Goal: Submit feedback/report problem

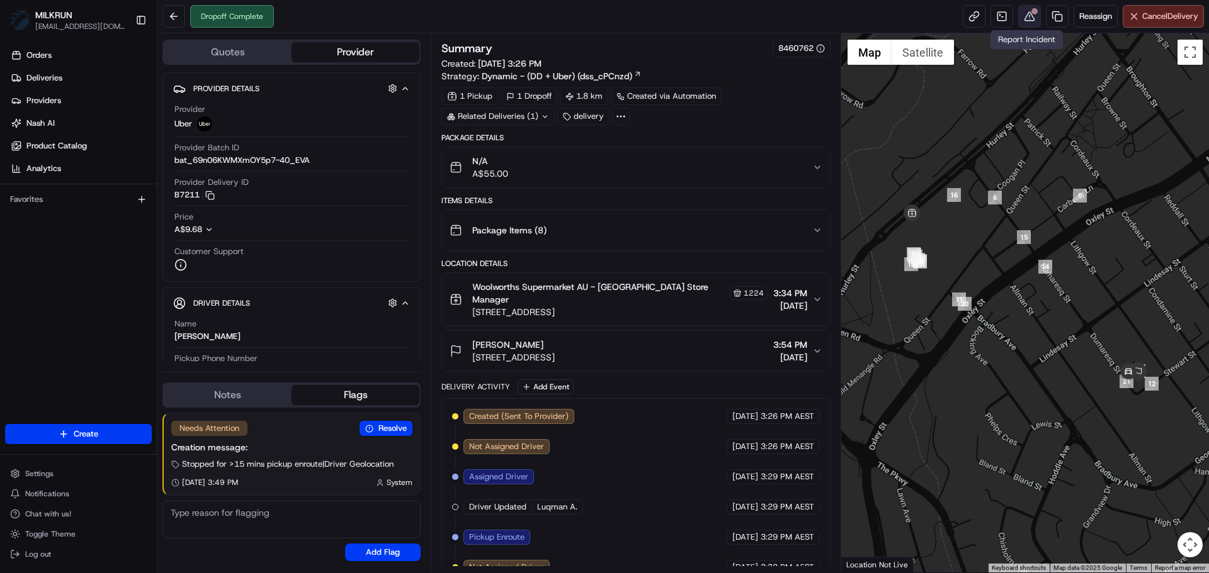
click at [1021, 20] on button at bounding box center [1029, 16] width 23 height 23
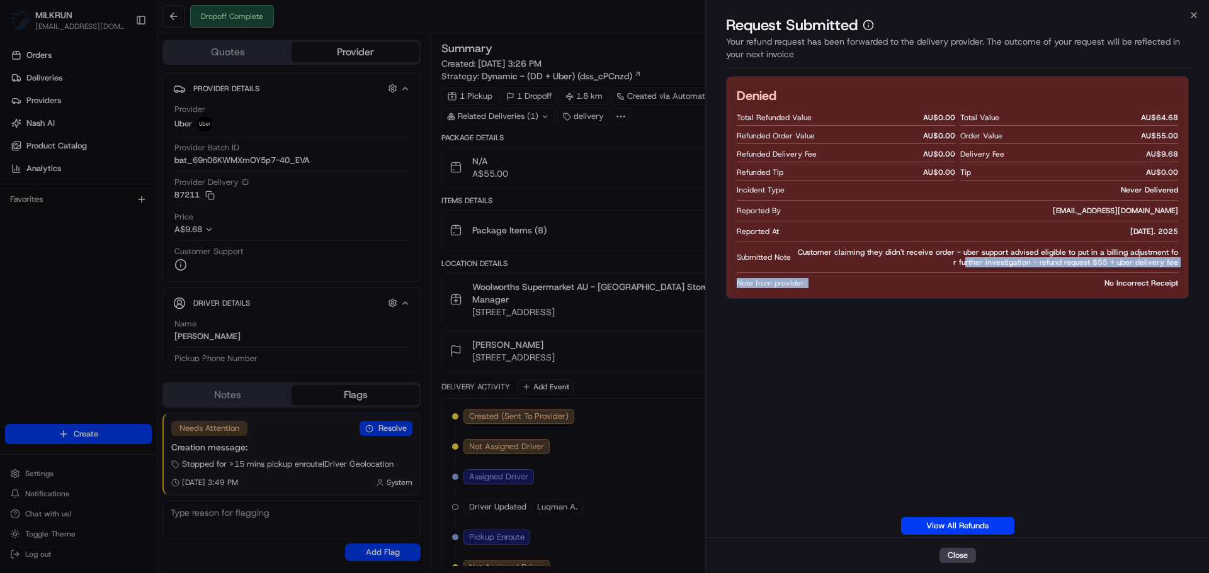
drag, startPoint x: 856, startPoint y: 266, endPoint x: 1085, endPoint y: 284, distance: 229.8
click at [1085, 284] on div "Denied Total Refunded Value AU$ 0.00 Refunded Order Value AU$ 0.00 Refunded Del…" at bounding box center [957, 187] width 463 height 223
click at [1085, 284] on div "Note from provider: No Incorrect Receipt" at bounding box center [956, 283] width 441 height 10
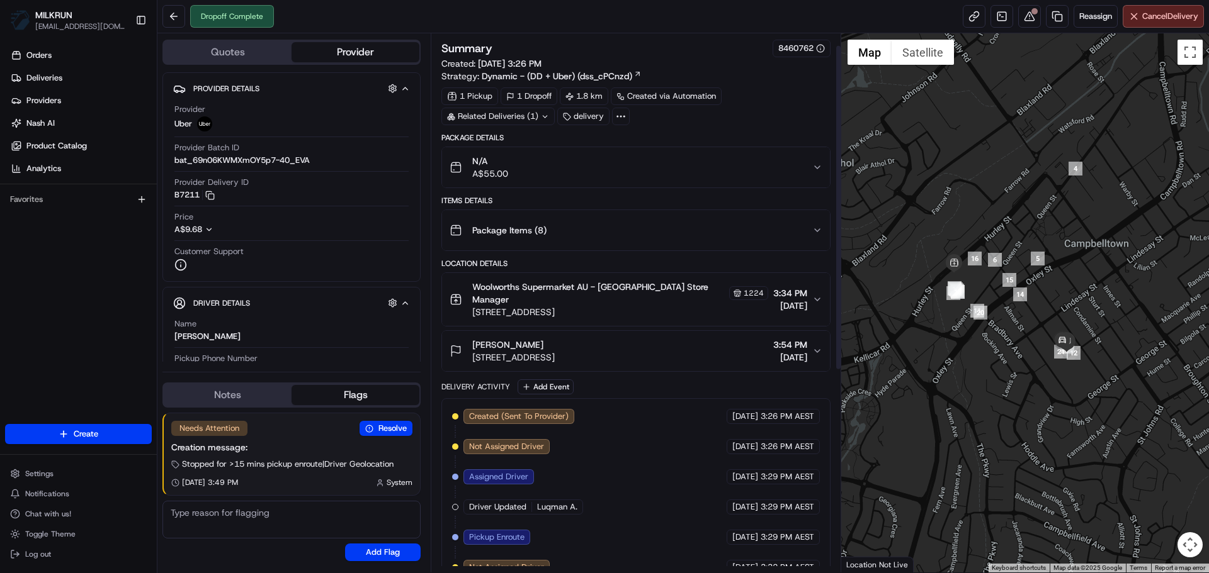
scroll to position [352, 0]
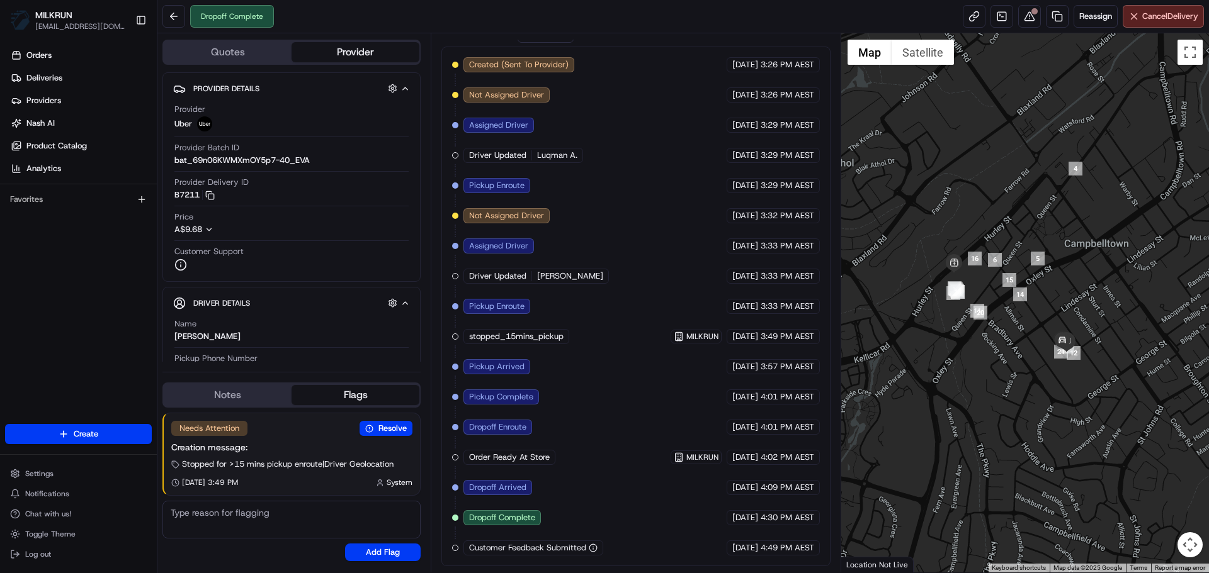
drag, startPoint x: 748, startPoint y: 419, endPoint x: 684, endPoint y: 459, distance: 75.5
click at [684, 459] on div "Created (Sent To Provider) Uber 20/08/2025 3:26 PM AEST Not Assigned Driver Ube…" at bounding box center [635, 306] width 367 height 499
click at [686, 460] on span "MILKRUN" at bounding box center [702, 458] width 32 height 10
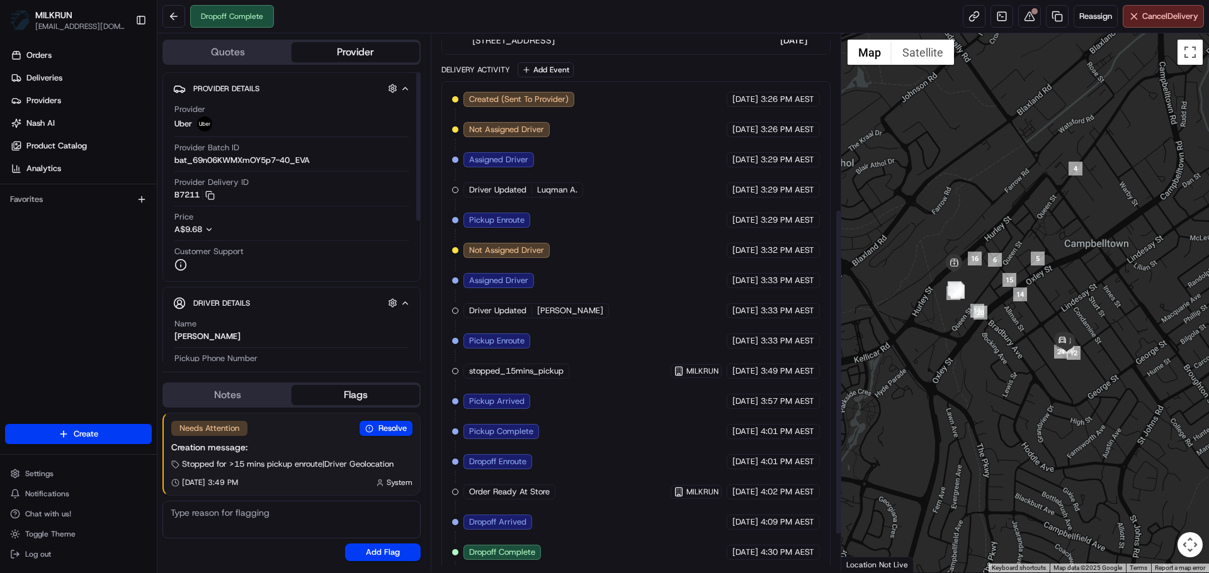
scroll to position [289, 0]
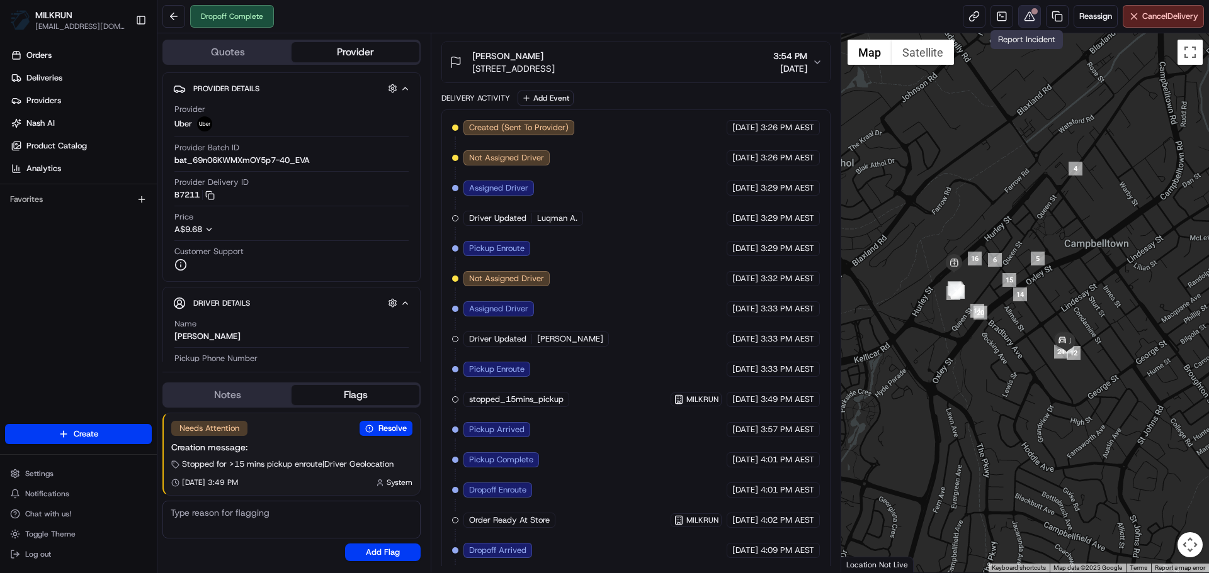
click at [1018, 12] on button at bounding box center [1029, 16] width 23 height 23
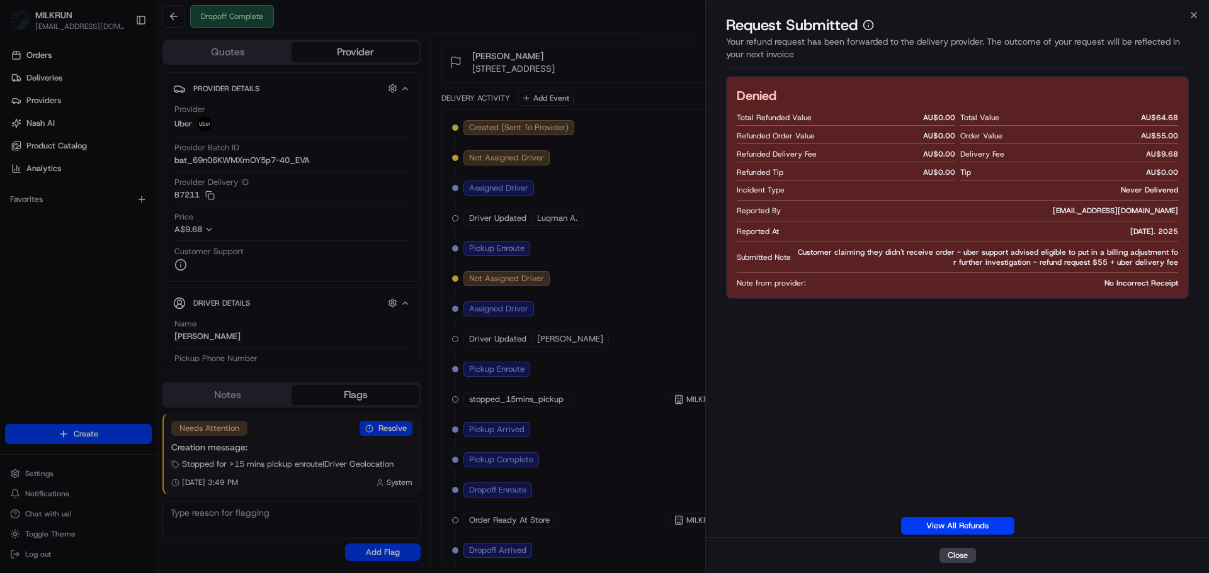
drag, startPoint x: 685, startPoint y: 343, endPoint x: 676, endPoint y: 348, distance: 10.1
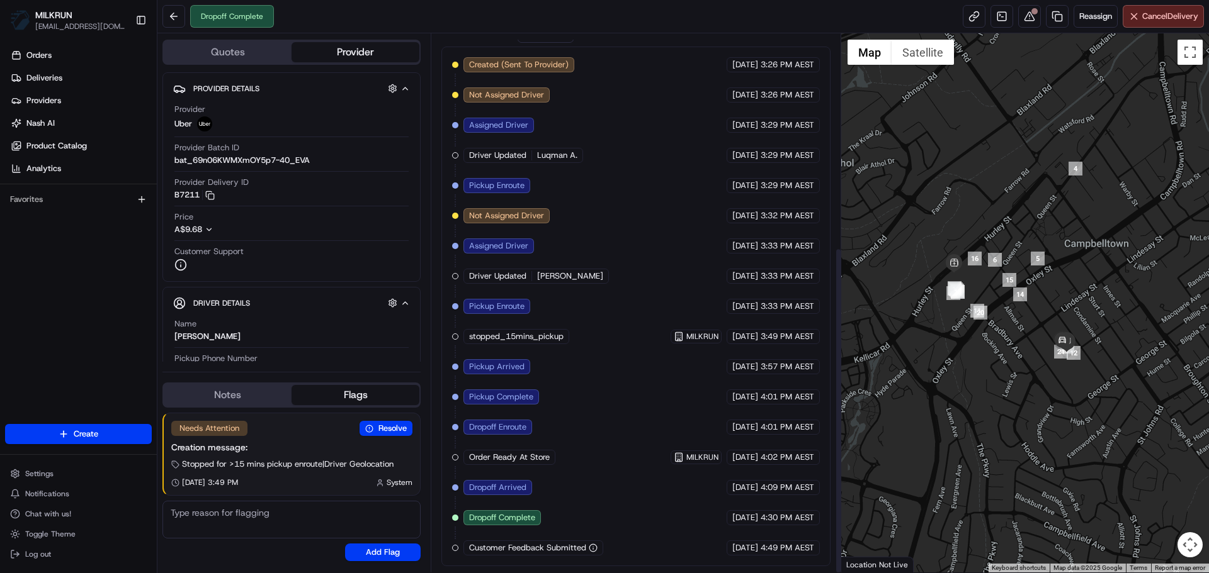
scroll to position [154, 0]
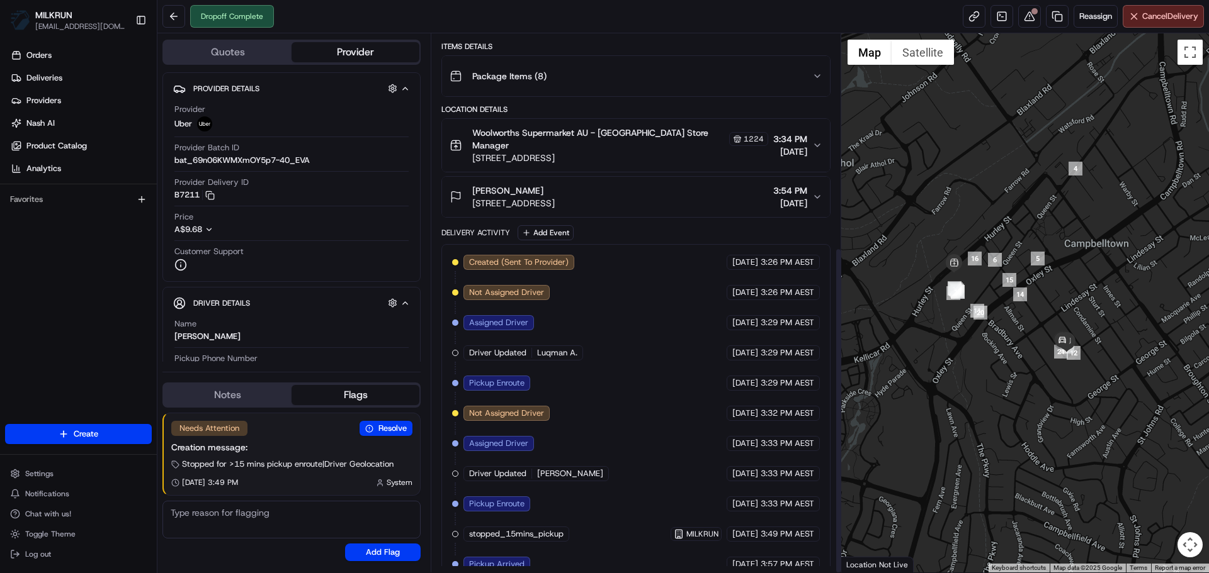
drag, startPoint x: 665, startPoint y: 386, endPoint x: 696, endPoint y: 192, distance: 196.9
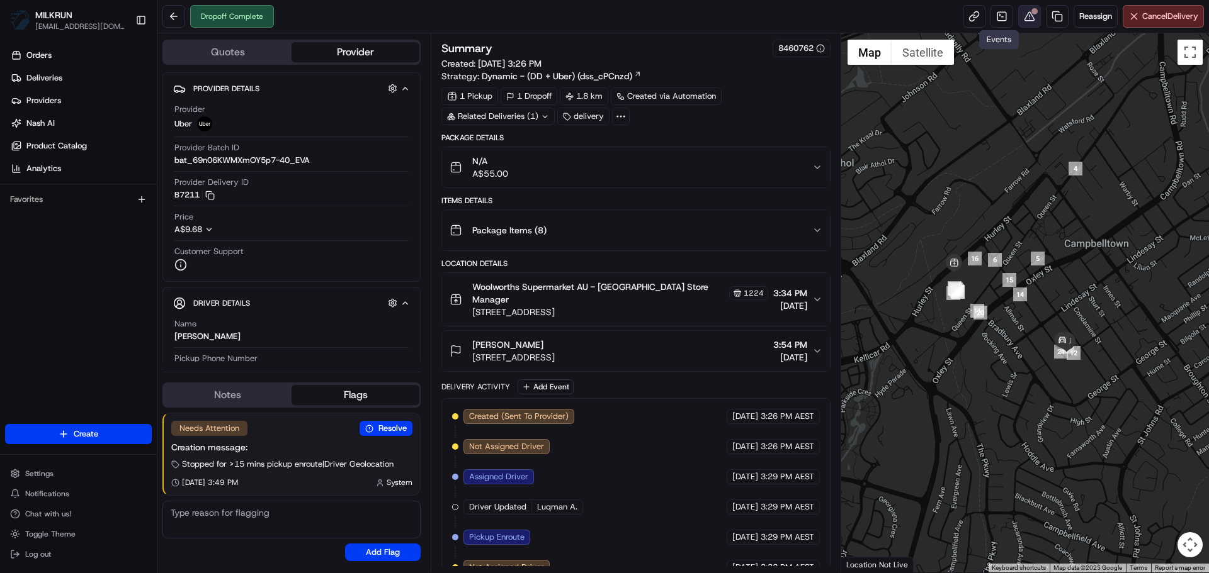
click at [1026, 11] on button at bounding box center [1029, 16] width 23 height 23
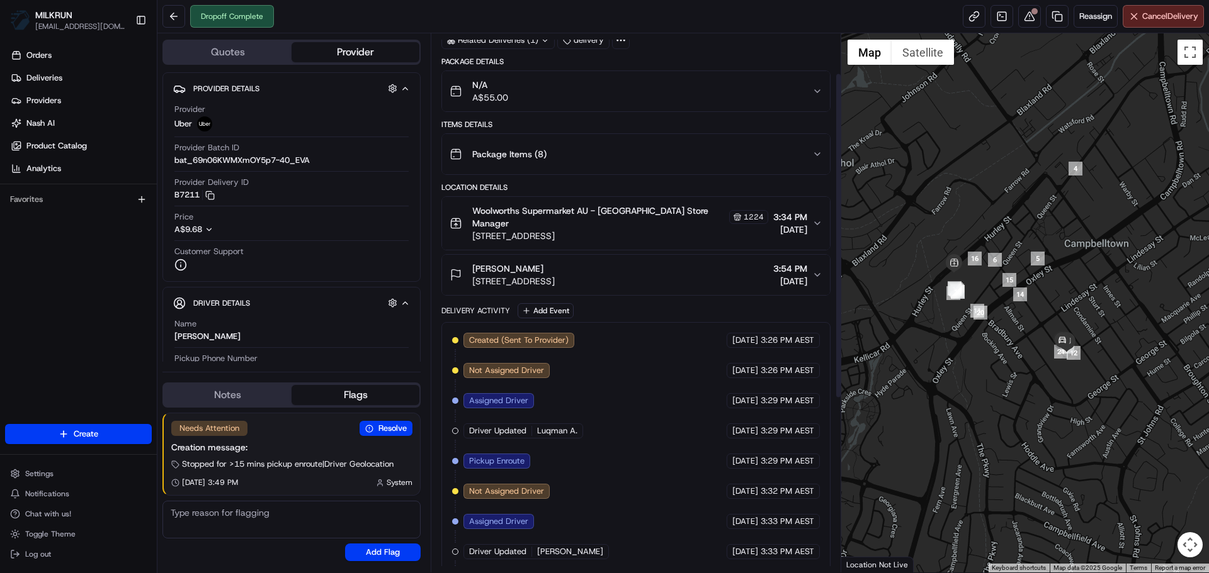
drag, startPoint x: 767, startPoint y: 242, endPoint x: 767, endPoint y: 278, distance: 36.5
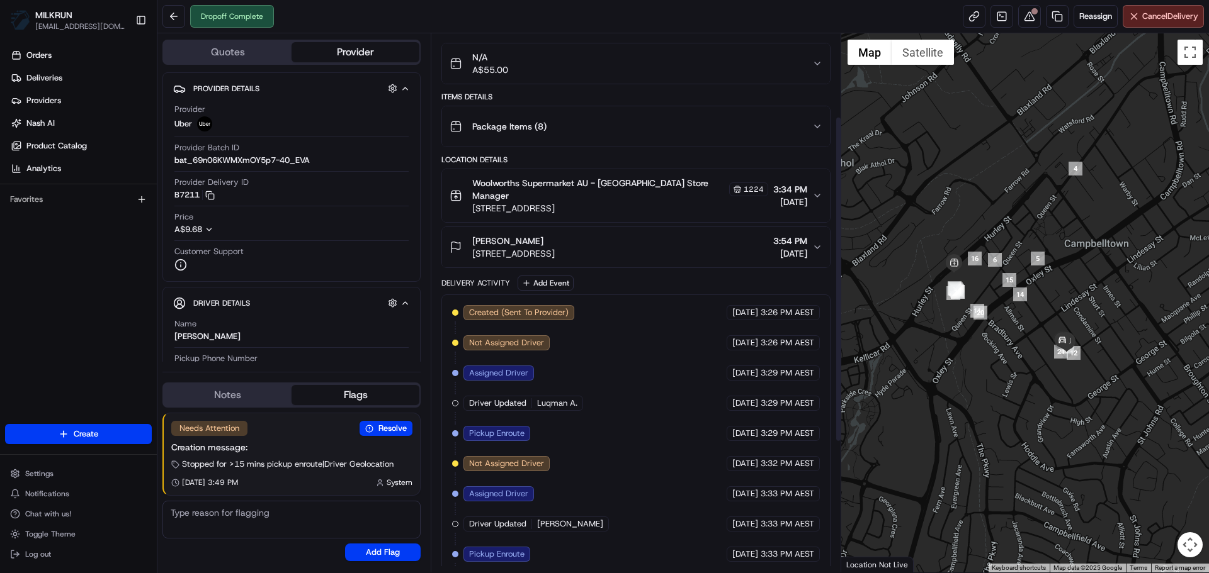
drag, startPoint x: 751, startPoint y: 322, endPoint x: 738, endPoint y: 378, distance: 58.2
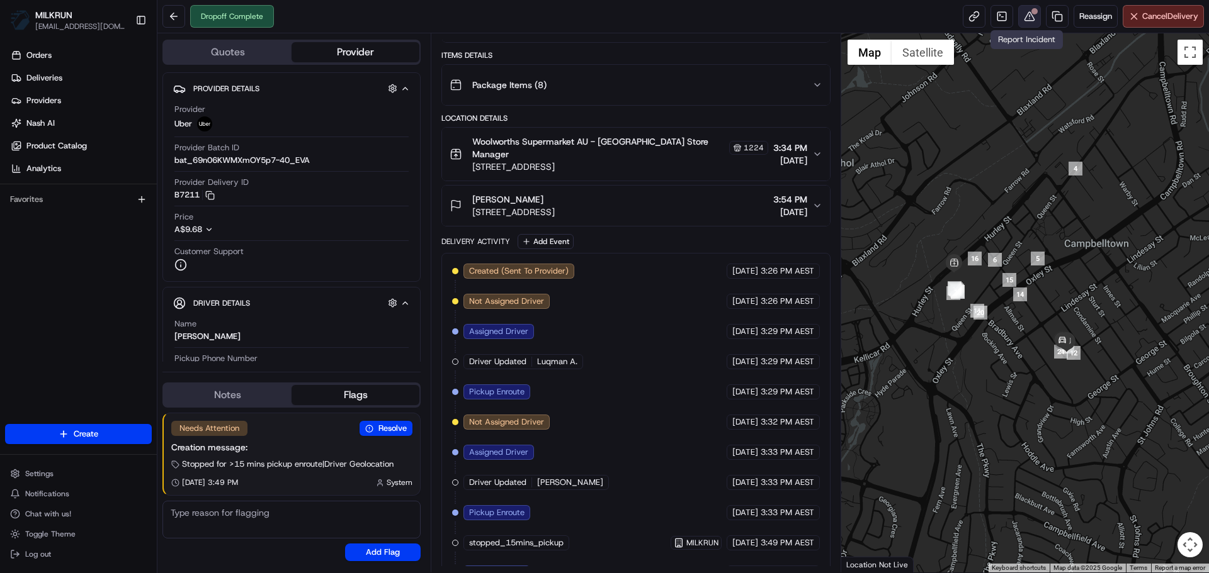
click at [1031, 16] on button at bounding box center [1029, 16] width 23 height 23
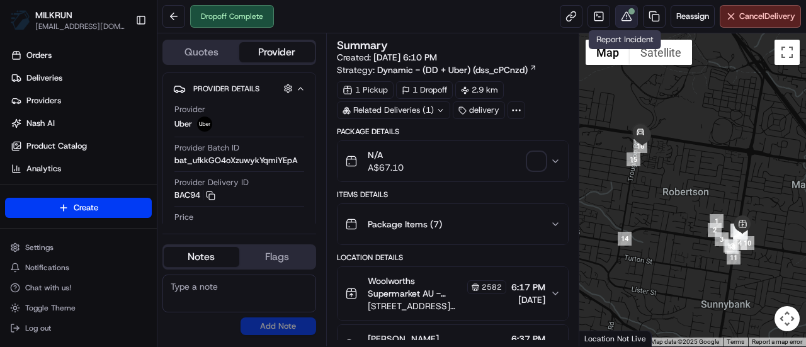
click at [633, 17] on button at bounding box center [626, 16] width 23 height 23
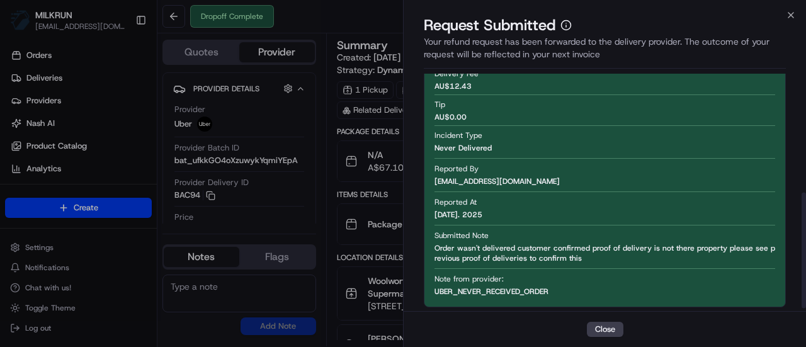
scroll to position [251, 0]
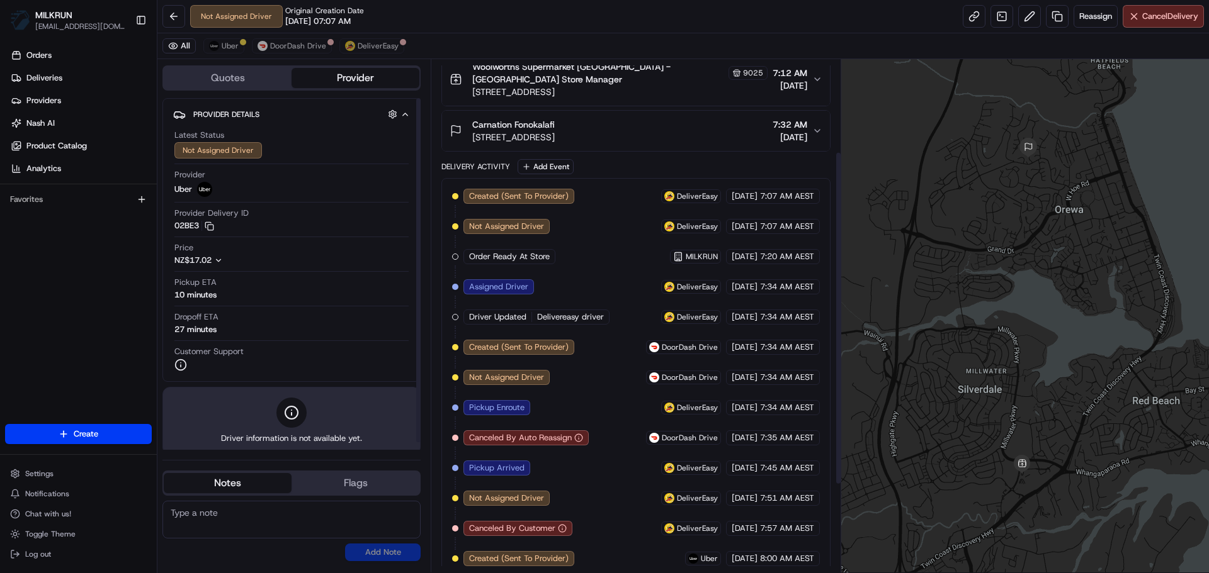
scroll to position [276, 0]
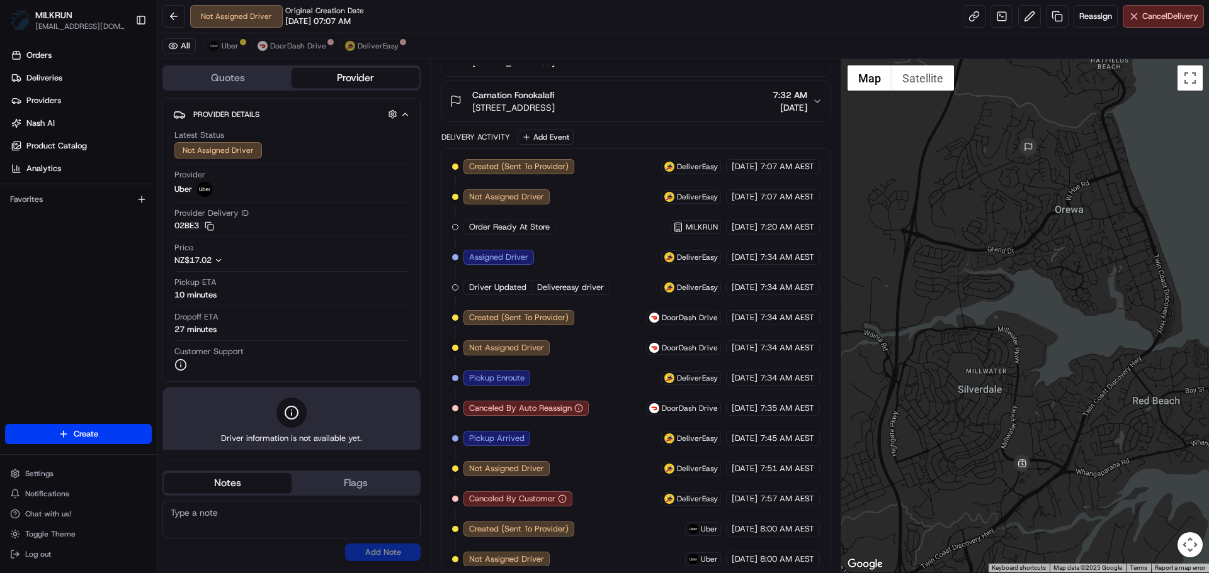
drag, startPoint x: 519, startPoint y: 253, endPoint x: 501, endPoint y: 283, distance: 34.4
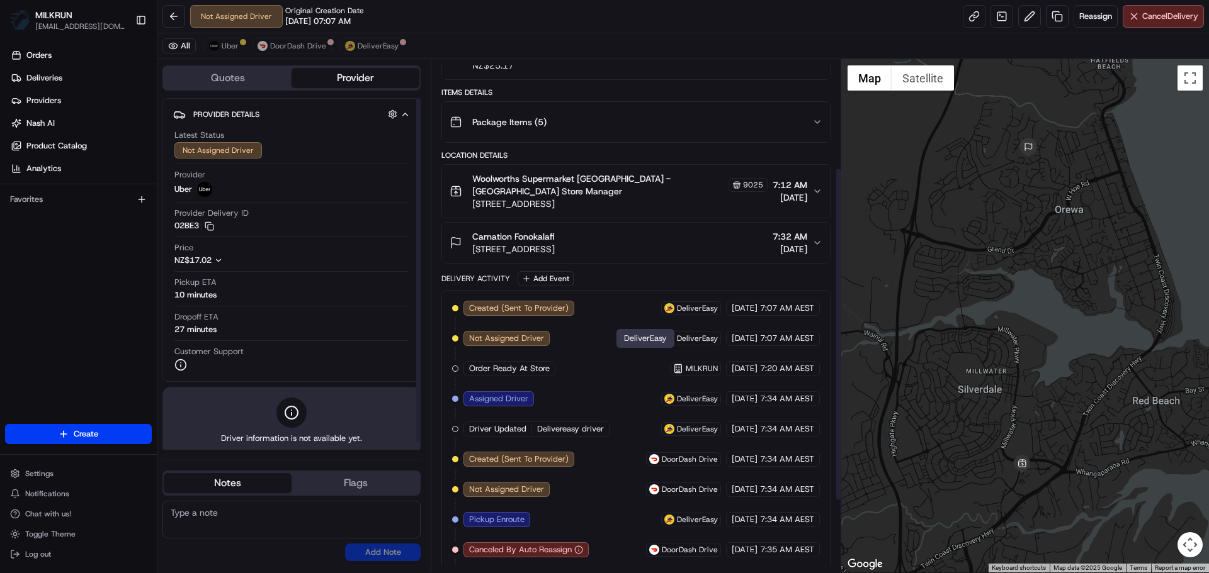
scroll to position [87, 0]
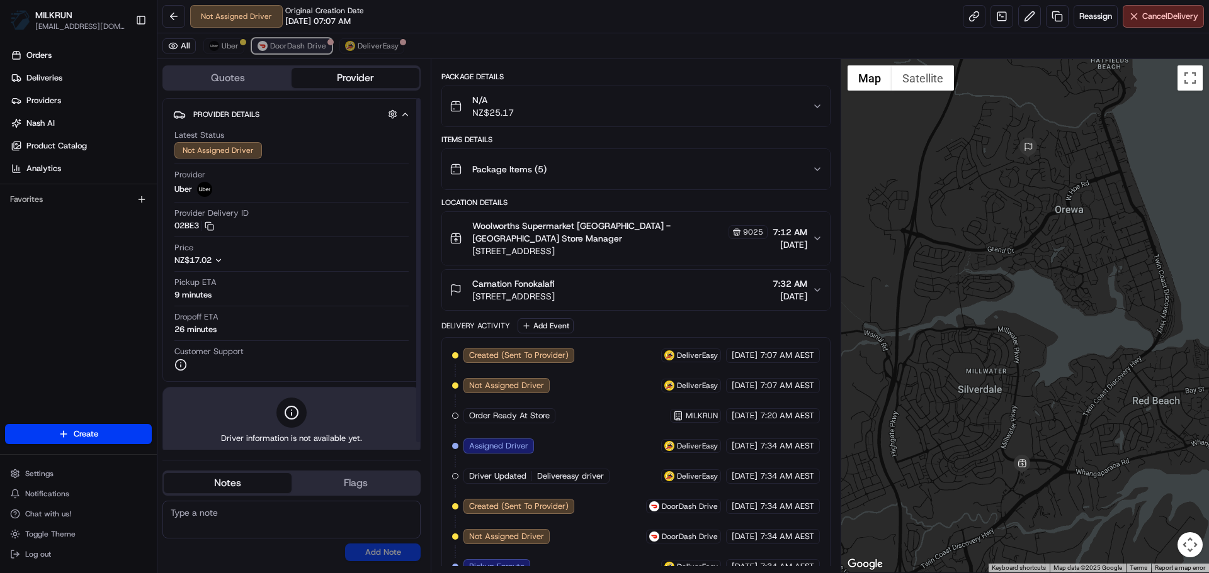
click at [308, 49] on span "DoorDash Drive" at bounding box center [298, 46] width 56 height 10
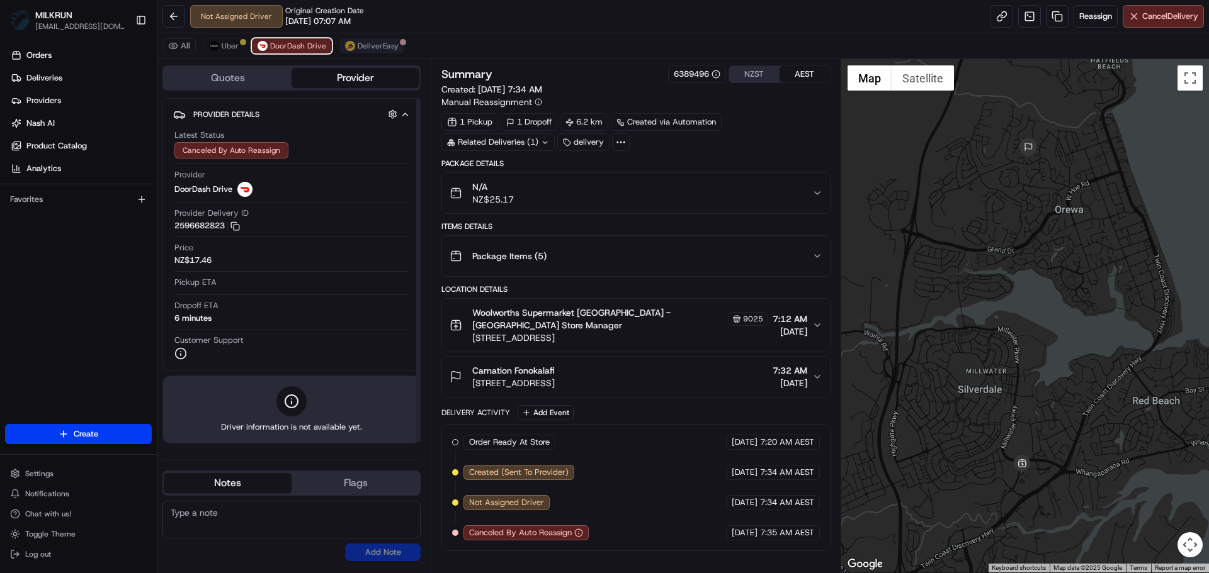
scroll to position [0, 0]
click at [364, 47] on span "DeliverEasy" at bounding box center [378, 46] width 41 height 10
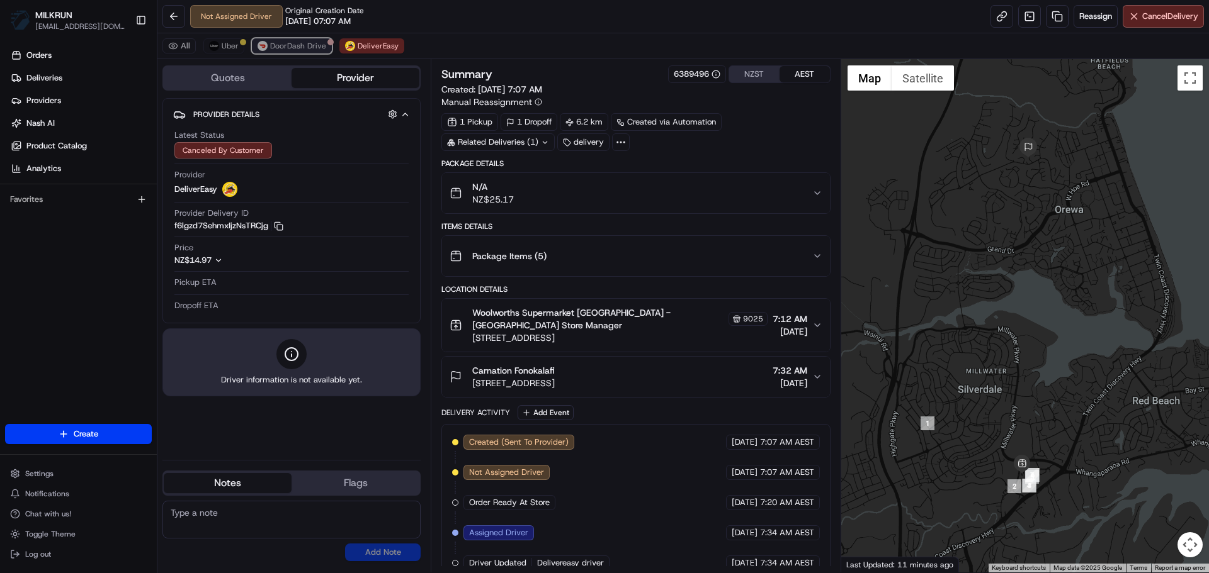
click at [315, 45] on span "DoorDash Drive" at bounding box center [298, 46] width 56 height 10
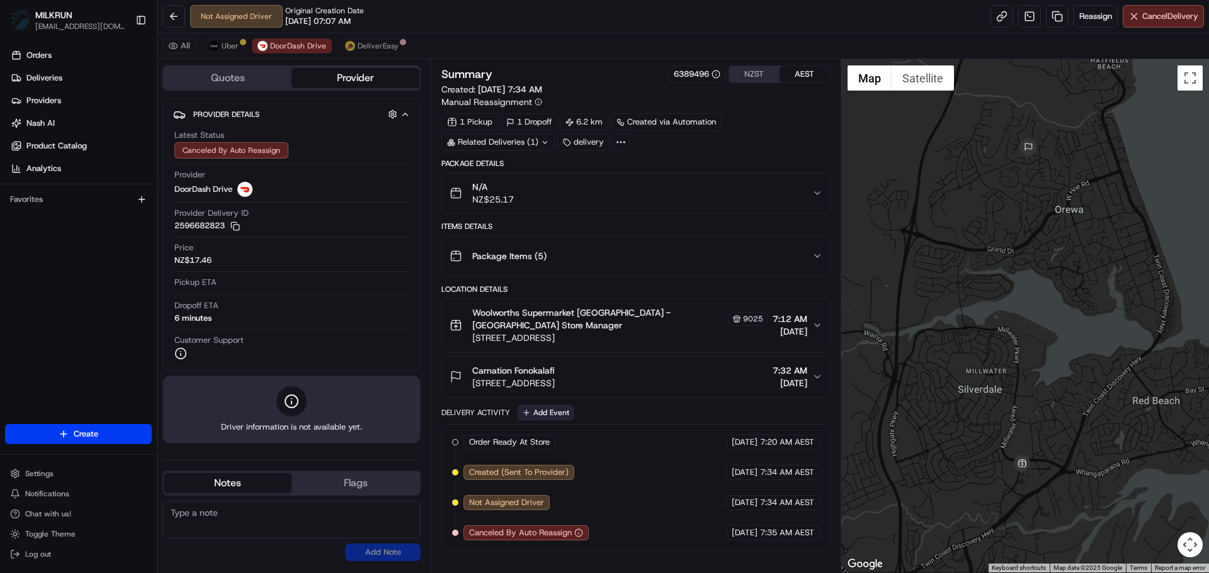
drag, startPoint x: 539, startPoint y: 345, endPoint x: 539, endPoint y: 405, distance: 60.4
click at [386, 39] on button "DeliverEasy" at bounding box center [371, 45] width 65 height 15
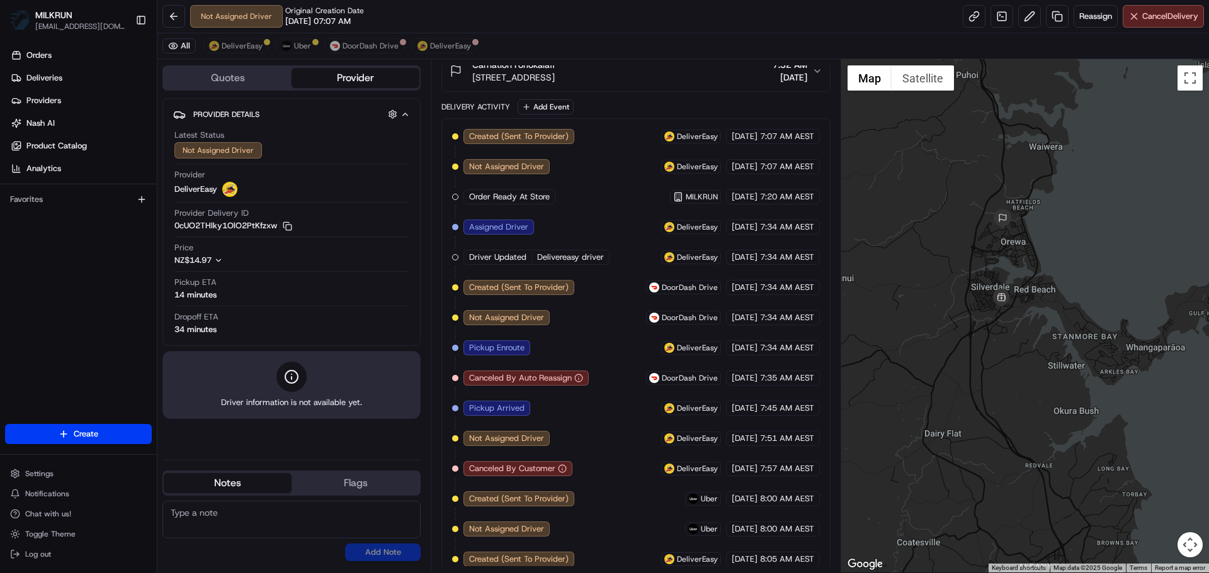
scroll to position [336, 0]
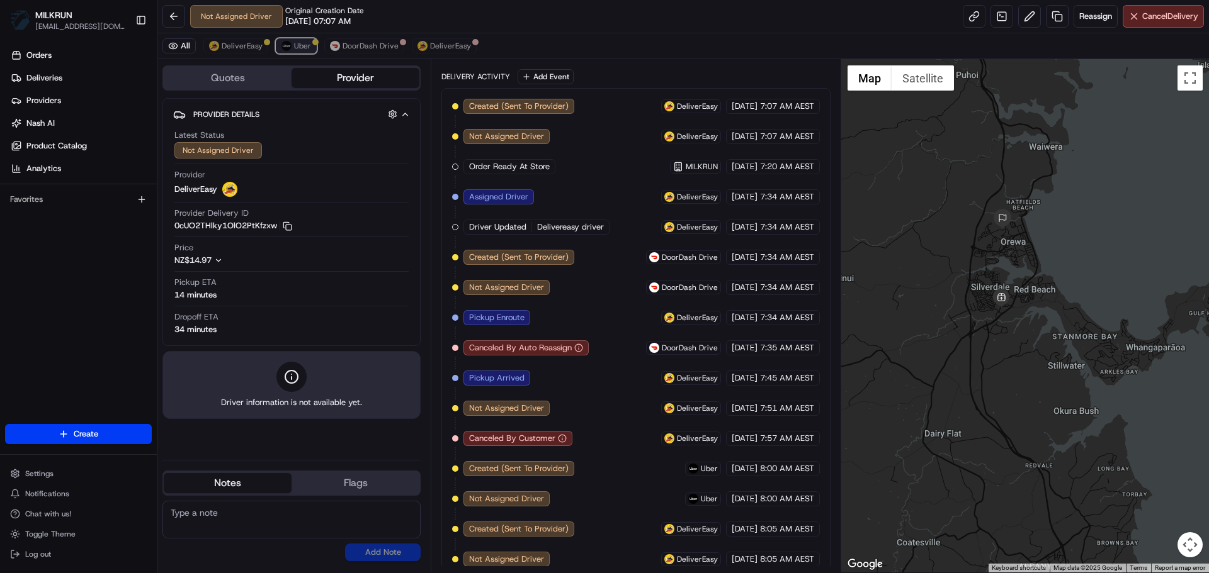
click at [281, 50] on button "Uber" at bounding box center [296, 45] width 41 height 15
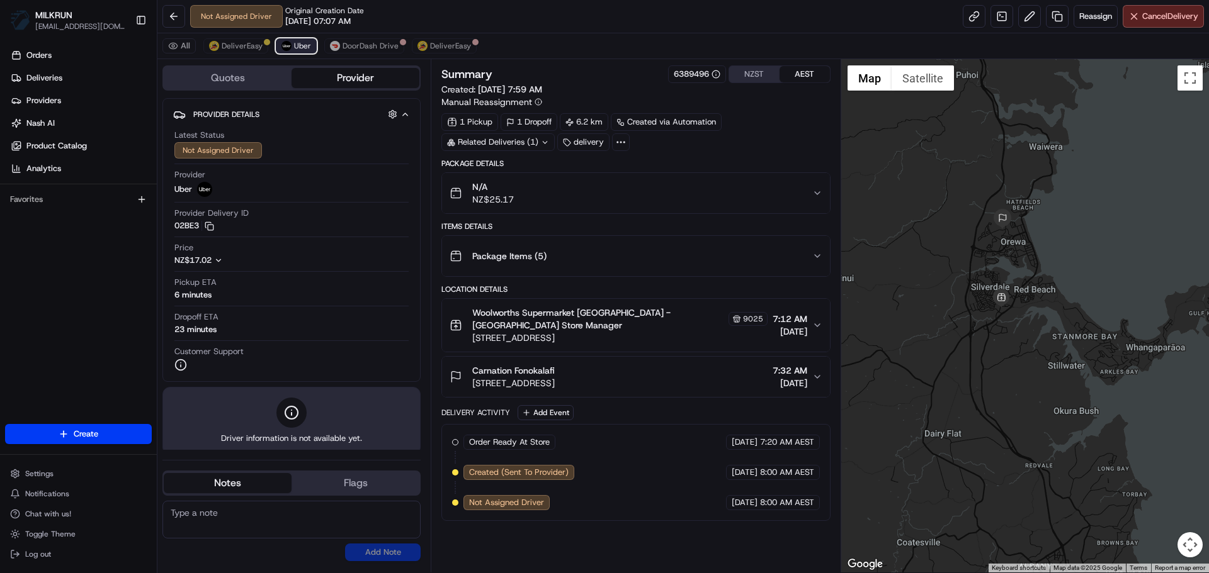
scroll to position [0, 0]
click at [243, 48] on span "DeliverEasy" at bounding box center [242, 46] width 41 height 10
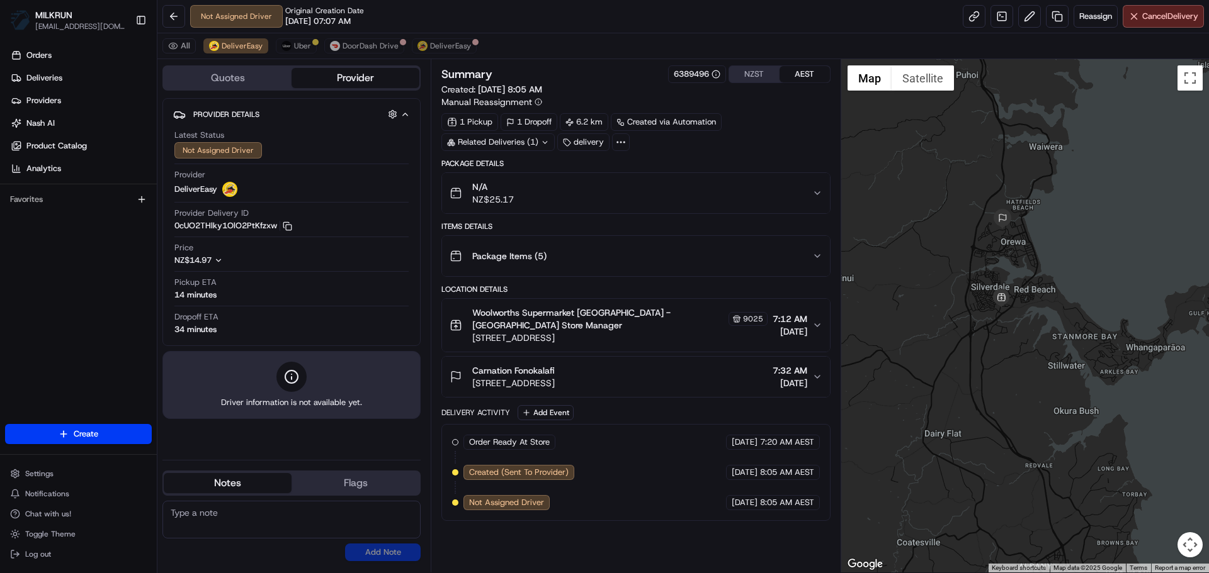
drag, startPoint x: 654, startPoint y: 282, endPoint x: 456, endPoint y: 308, distance: 199.9
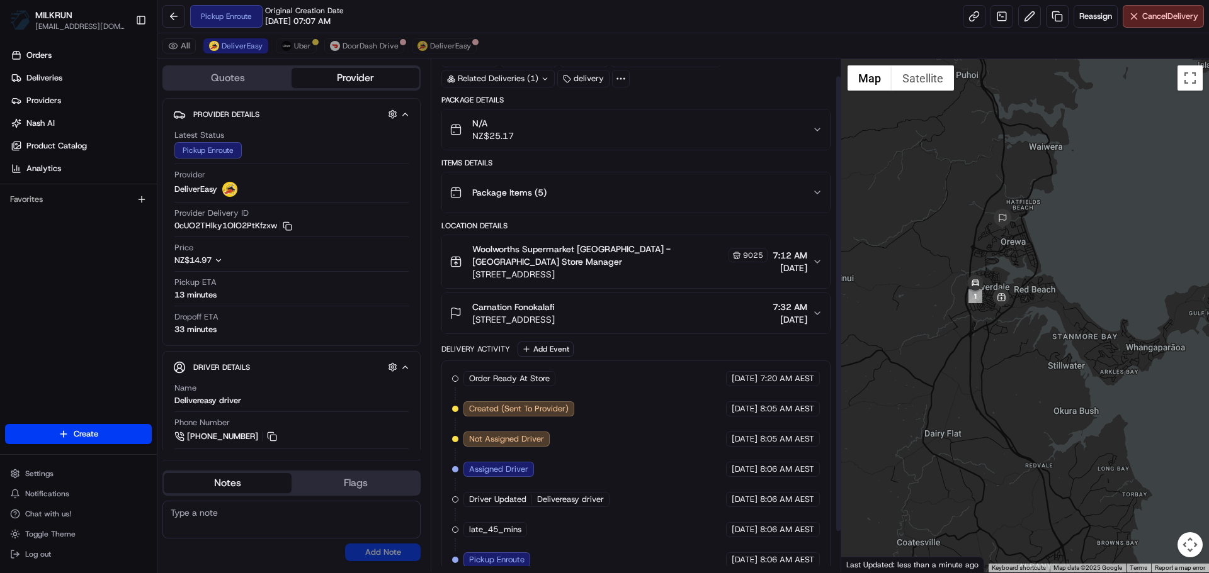
scroll to position [64, 0]
click at [308, 48] on span "Uber" at bounding box center [302, 46] width 17 height 10
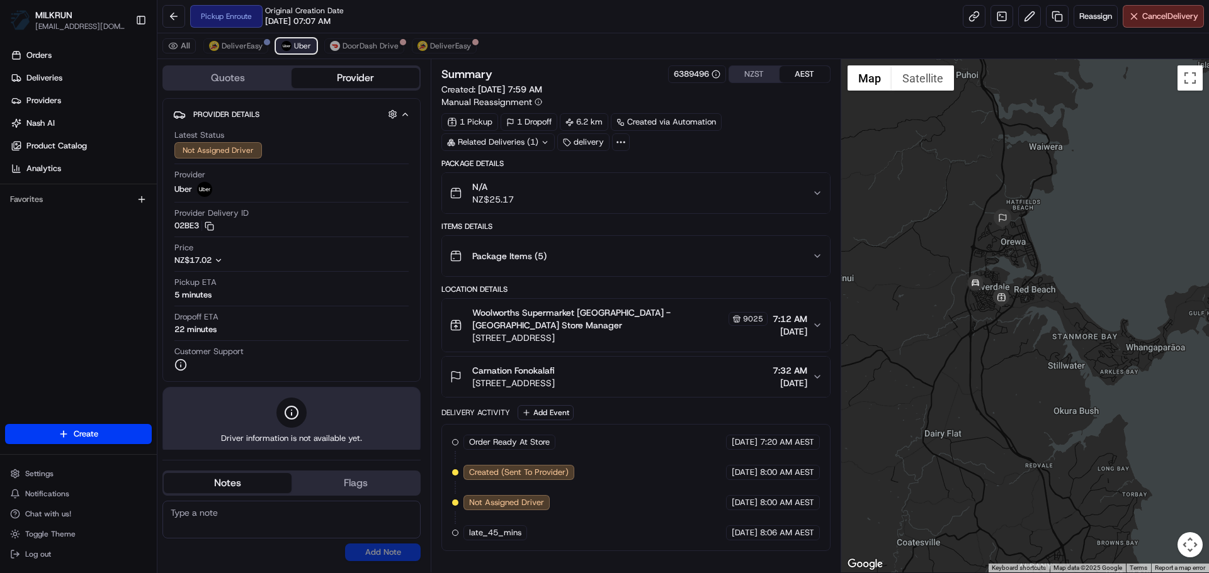
scroll to position [0, 0]
drag, startPoint x: 619, startPoint y: 296, endPoint x: 613, endPoint y: 433, distance: 136.7
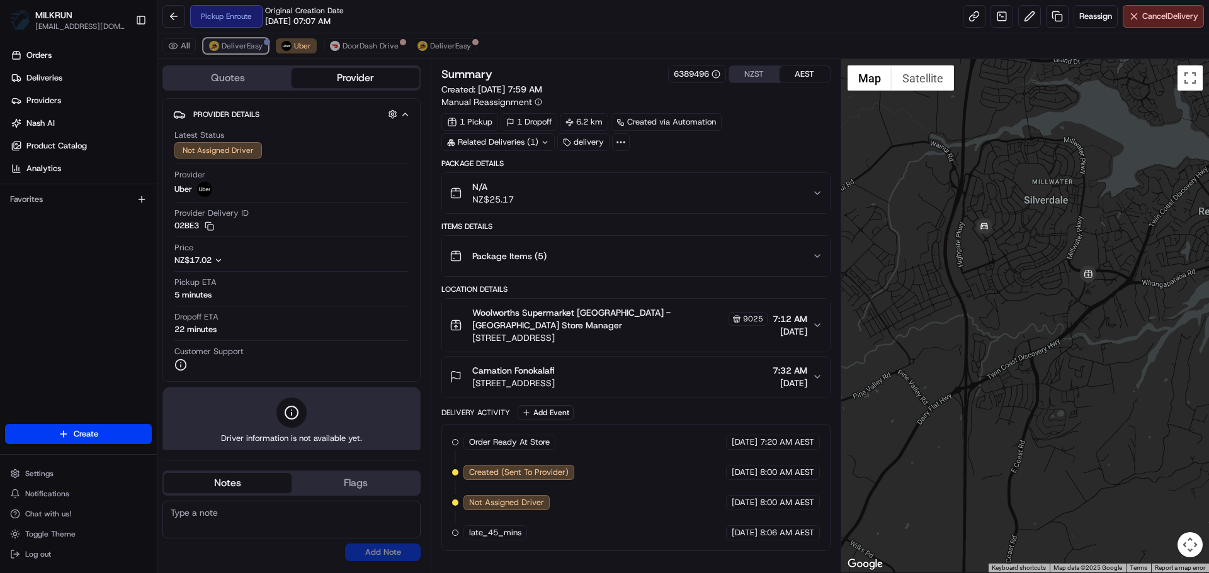
click at [256, 48] on span "DeliverEasy" at bounding box center [242, 46] width 41 height 10
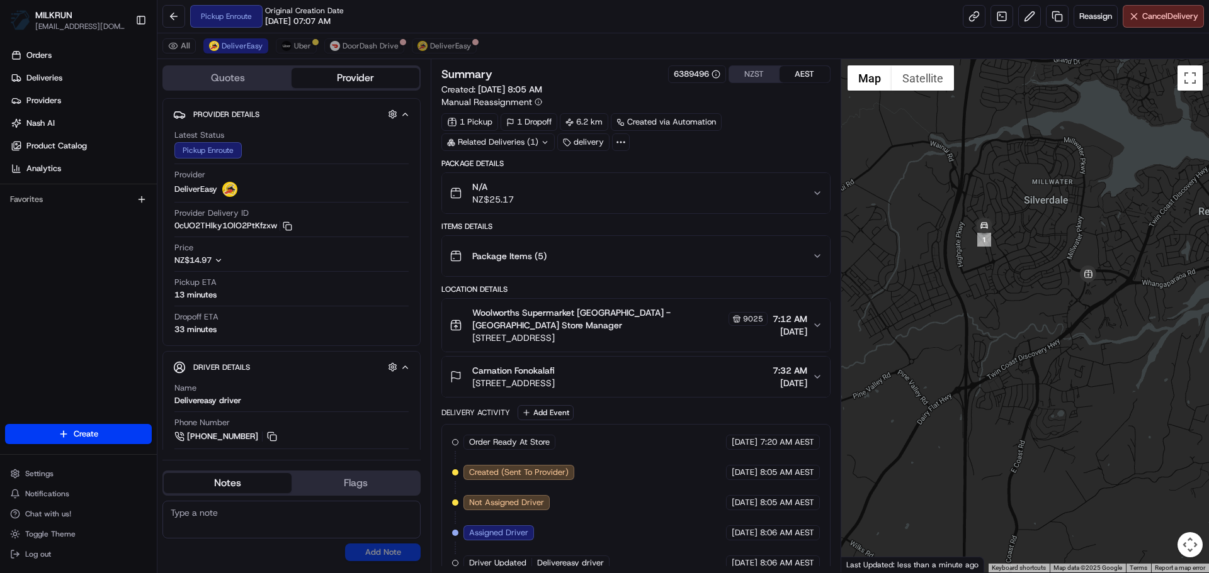
click at [274, 38] on div "All DeliverEasy Uber DoorDash Drive DeliverEasy" at bounding box center [682, 46] width 1051 height 26
click at [279, 40] on button "Uber" at bounding box center [296, 45] width 41 height 15
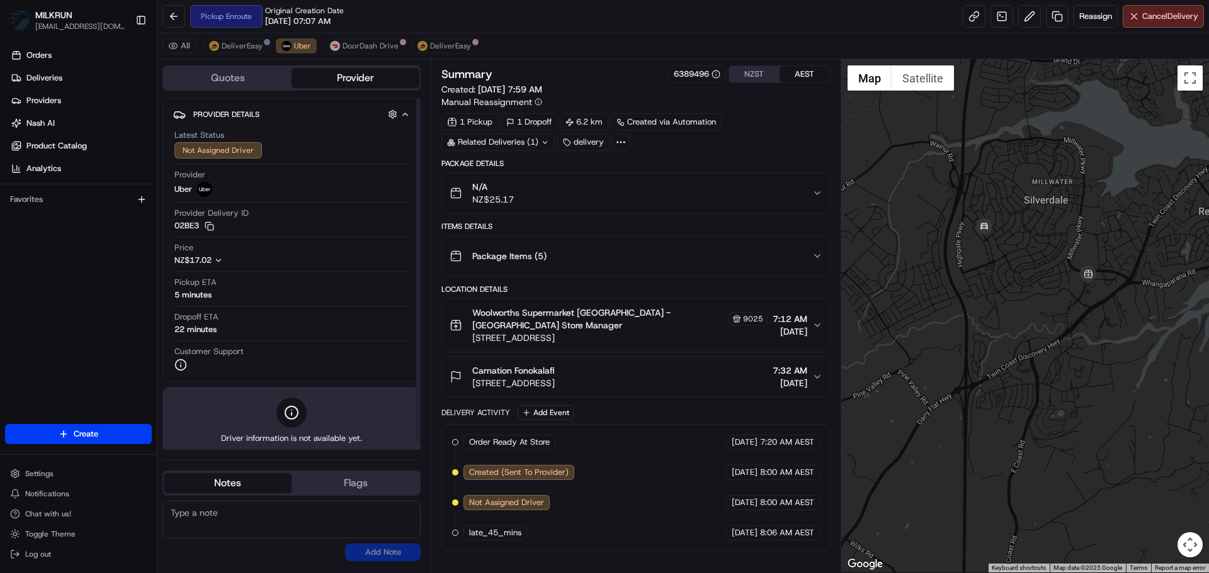
drag, startPoint x: 572, startPoint y: 287, endPoint x: 564, endPoint y: 445, distance: 158.2
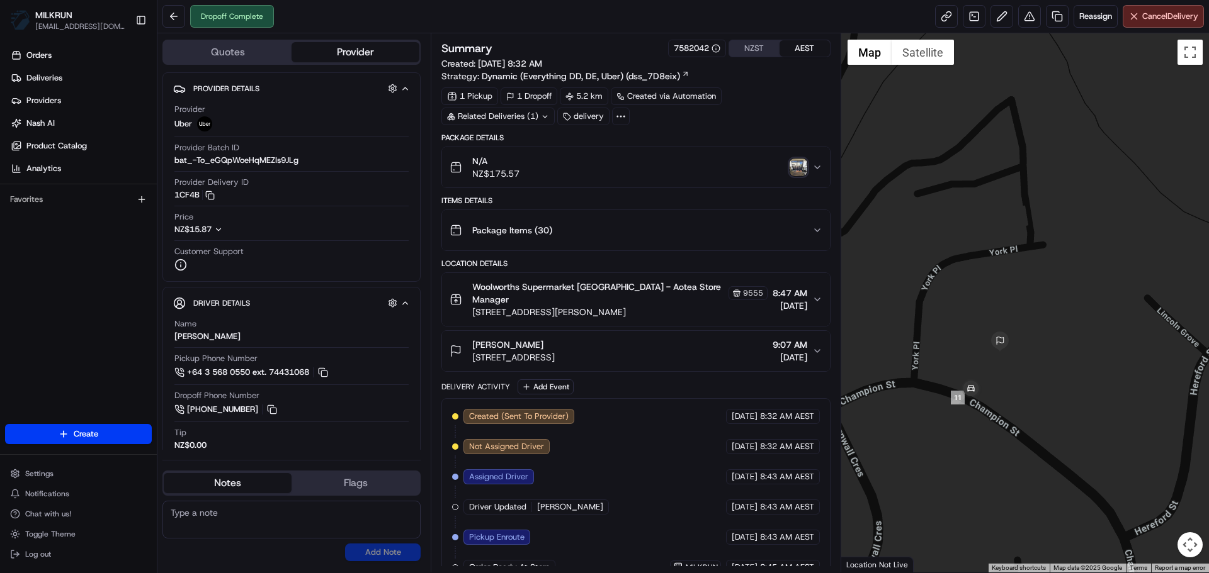
drag, startPoint x: 891, startPoint y: 428, endPoint x: 1097, endPoint y: 432, distance: 205.9
click at [1097, 432] on div at bounding box center [1025, 302] width 368 height 539
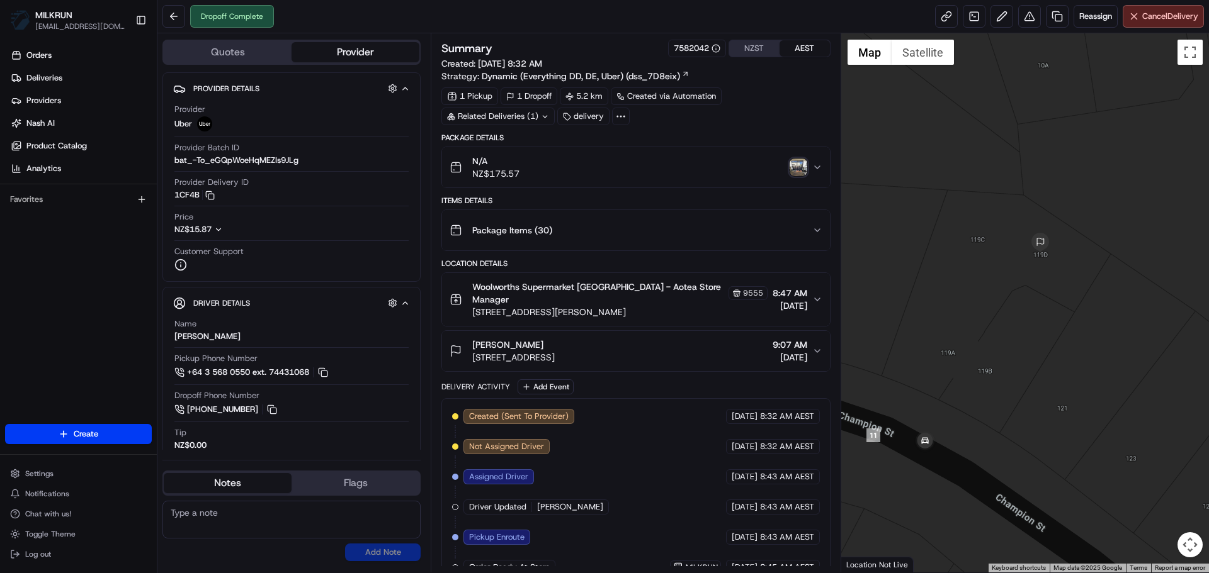
click at [803, 172] on img "button" at bounding box center [798, 168] width 18 height 18
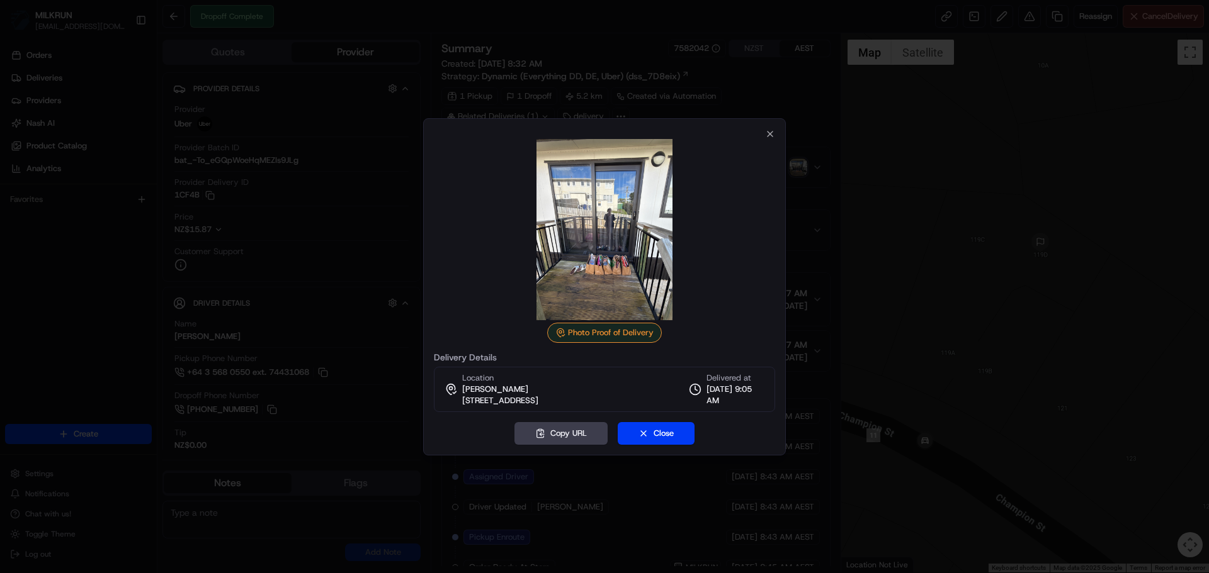
click at [285, 309] on div at bounding box center [604, 286] width 1209 height 573
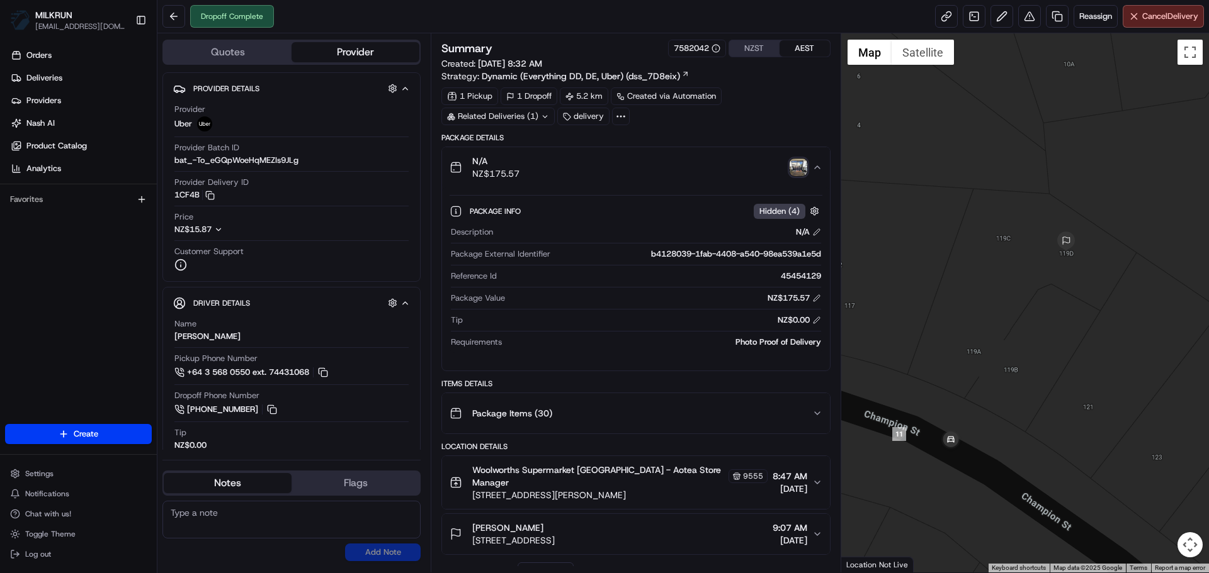
drag, startPoint x: 955, startPoint y: 246, endPoint x: 983, endPoint y: 245, distance: 28.3
click at [983, 246] on div at bounding box center [1025, 302] width 368 height 539
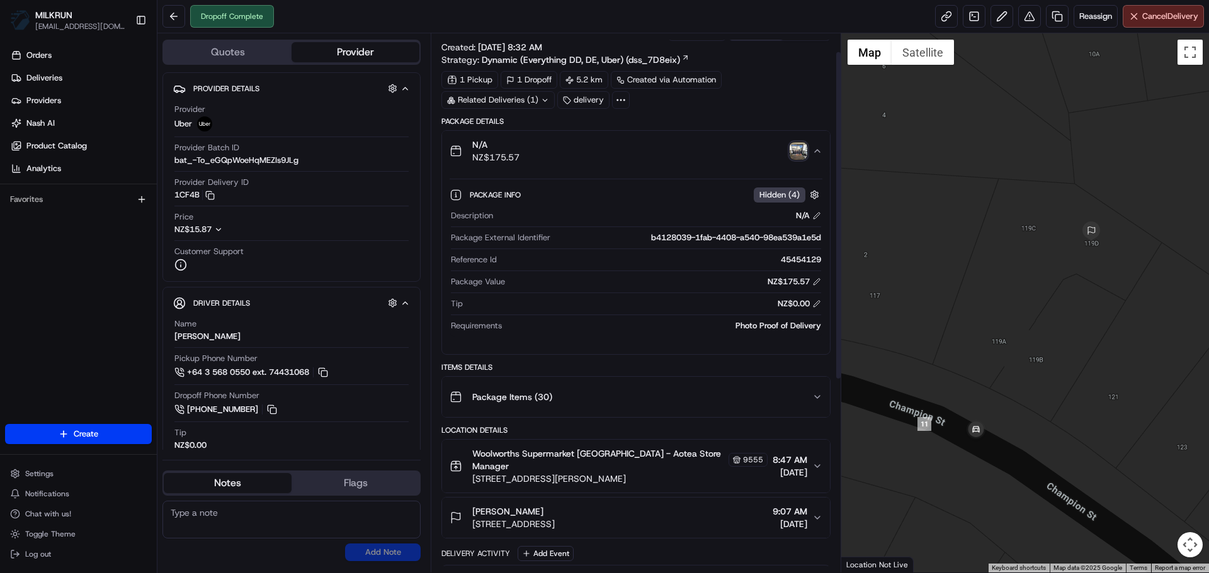
scroll to position [43, 0]
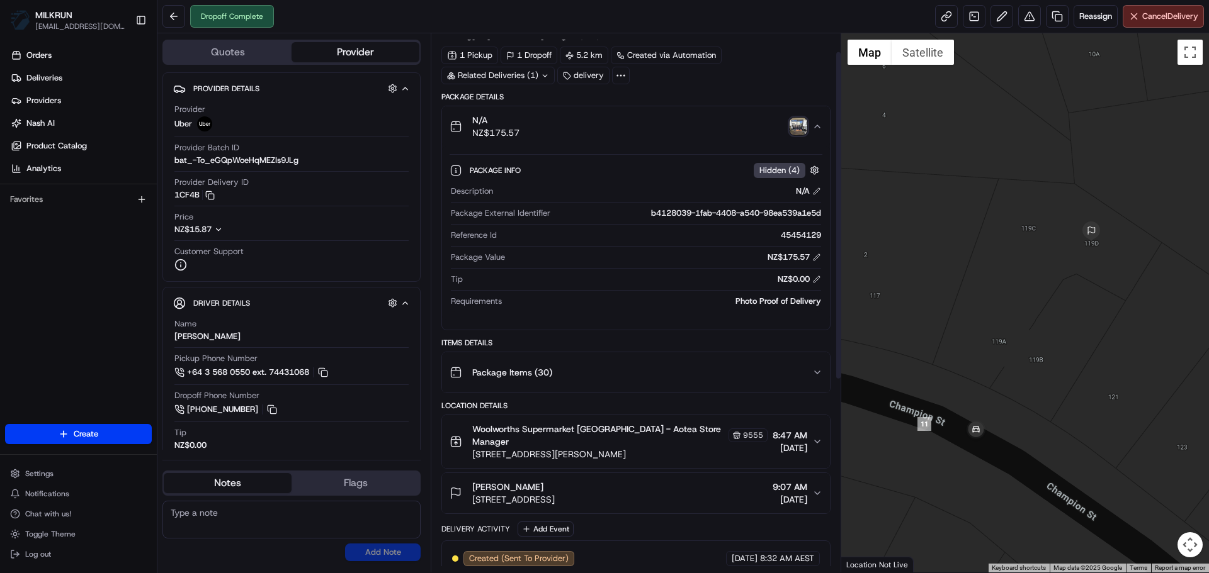
drag, startPoint x: 714, startPoint y: 257, endPoint x: 702, endPoint y: 295, distance: 39.8
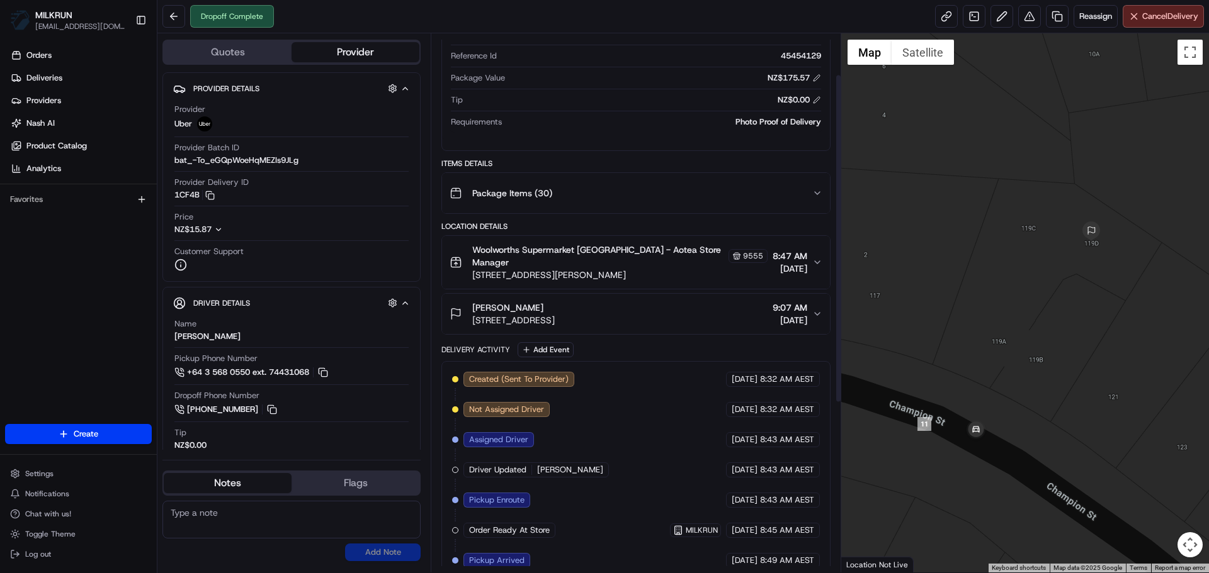
scroll to position [0, 0]
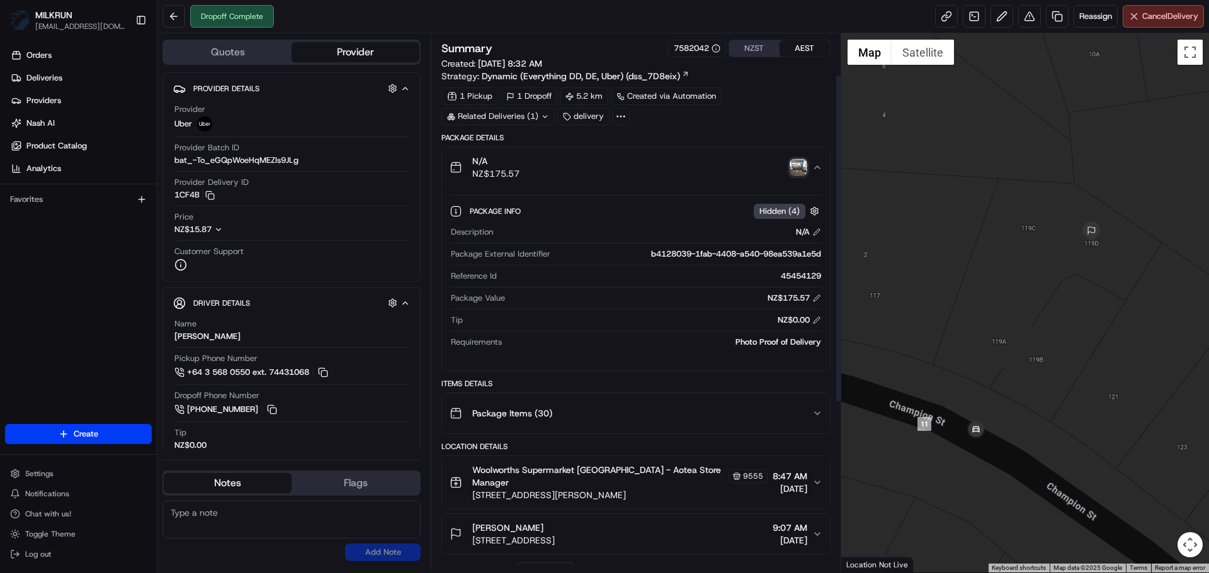
drag, startPoint x: 552, startPoint y: 264, endPoint x: 587, endPoint y: 99, distance: 169.3
click at [796, 171] on img "button" at bounding box center [798, 168] width 18 height 18
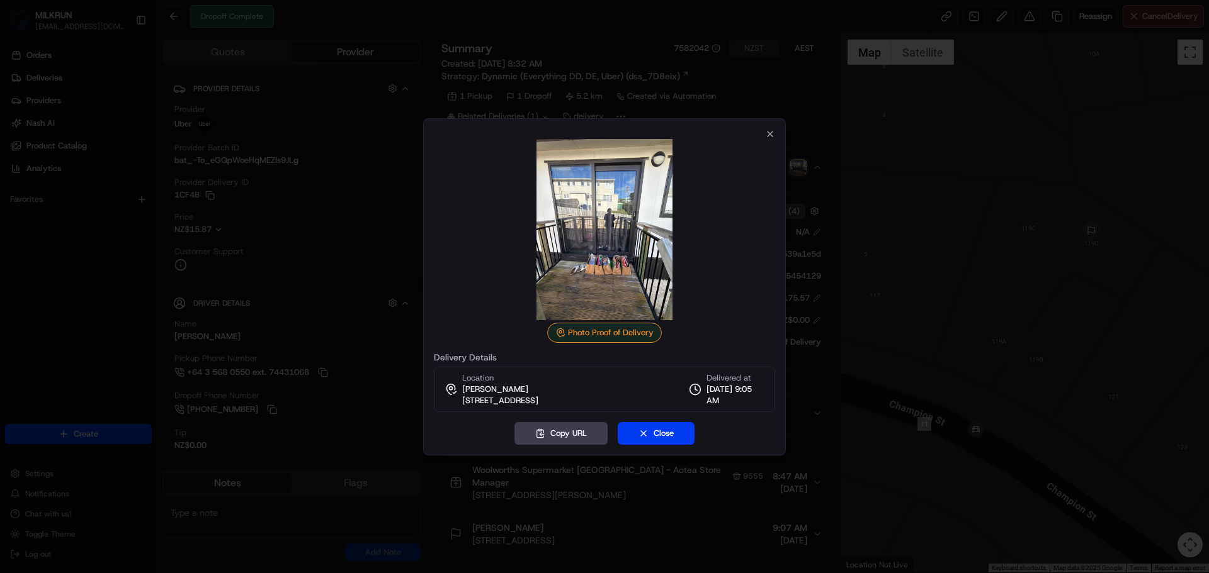
click at [651, 213] on img at bounding box center [604, 229] width 181 height 181
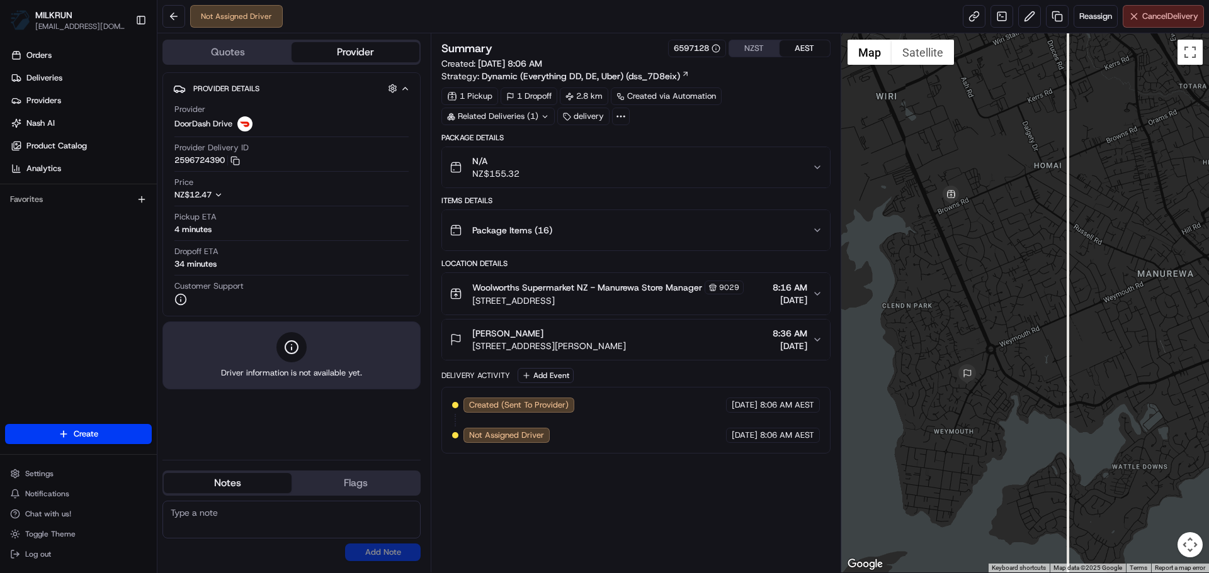
click at [1176, 14] on span "Cancel Delivery" at bounding box center [1170, 16] width 56 height 11
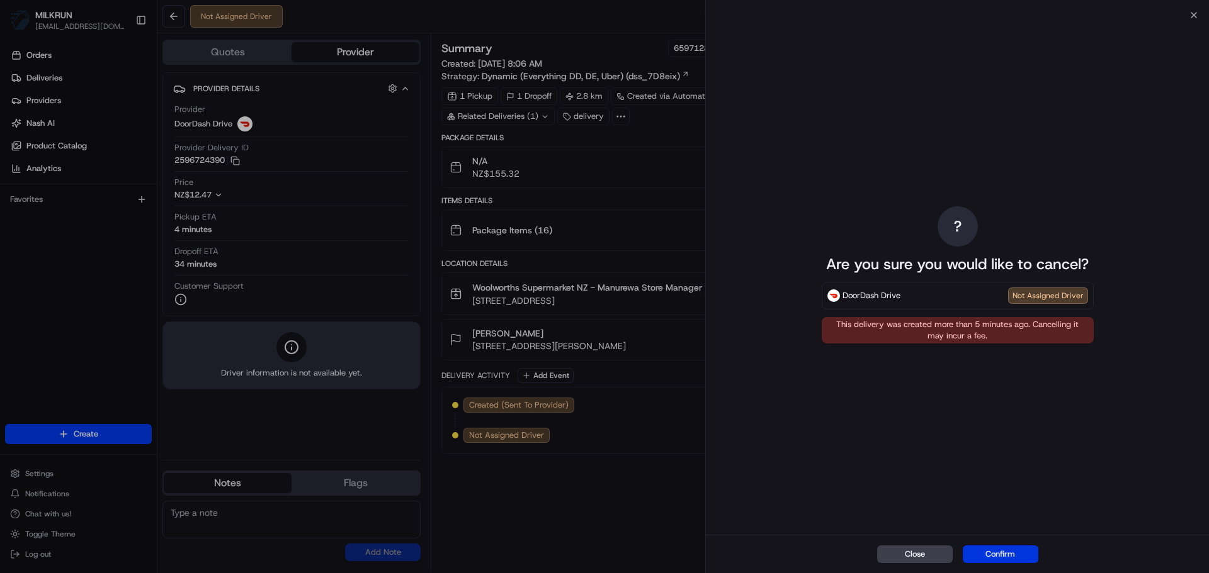
click at [1013, 551] on button "Confirm" at bounding box center [1000, 555] width 76 height 18
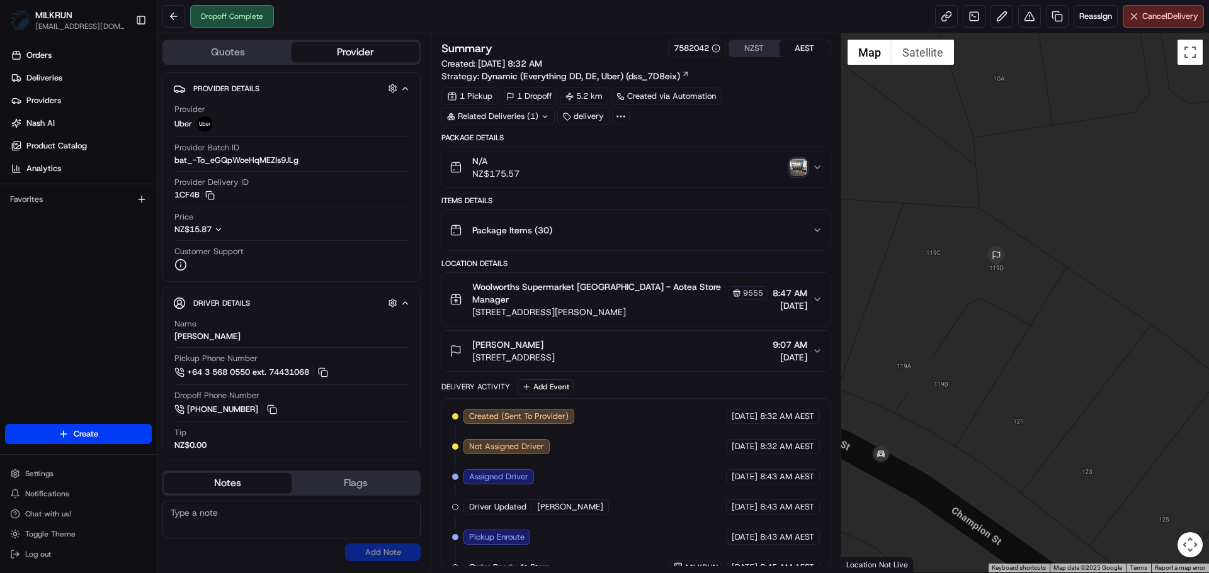
drag, startPoint x: 891, startPoint y: 421, endPoint x: 927, endPoint y: 424, distance: 36.6
click at [927, 424] on div at bounding box center [1025, 302] width 368 height 539
drag, startPoint x: 961, startPoint y: 407, endPoint x: 967, endPoint y: 420, distance: 15.0
click at [967, 420] on div at bounding box center [1025, 302] width 368 height 539
drag, startPoint x: 1008, startPoint y: 451, endPoint x: 1086, endPoint y: 439, distance: 78.2
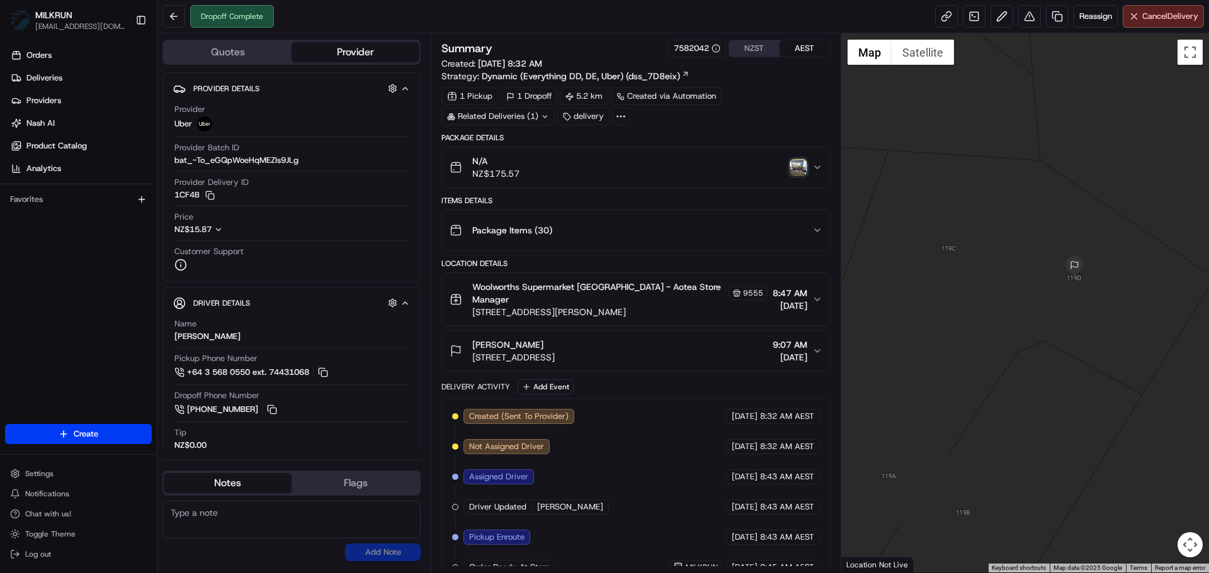
click at [1086, 439] on div at bounding box center [1025, 302] width 368 height 539
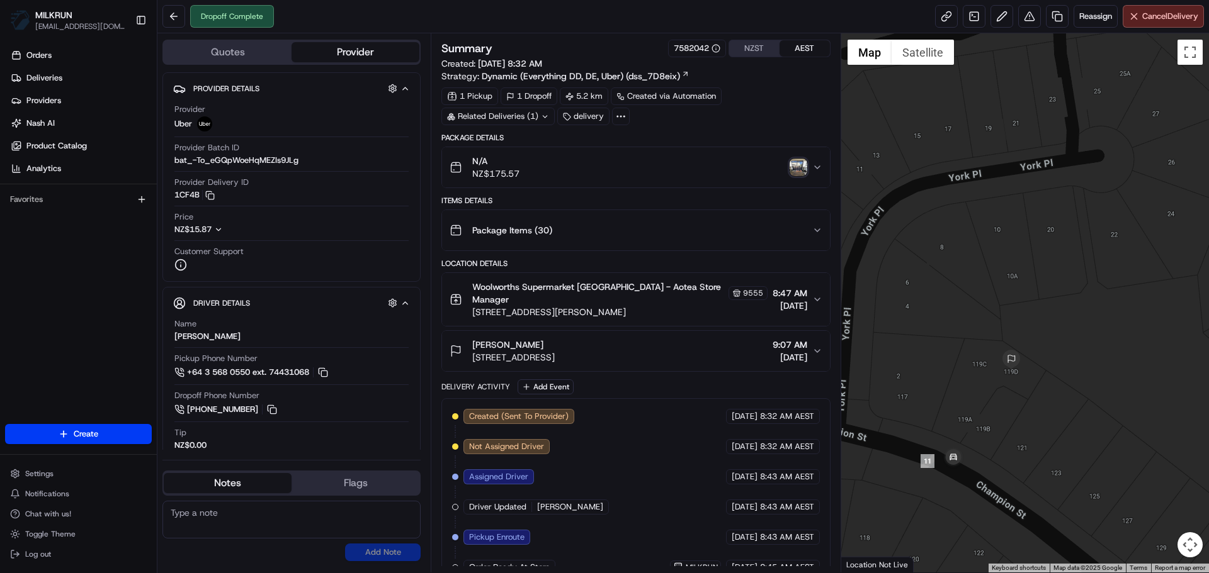
drag, startPoint x: 1076, startPoint y: 466, endPoint x: 1000, endPoint y: 442, distance: 80.2
click at [1000, 442] on div at bounding box center [1025, 302] width 368 height 539
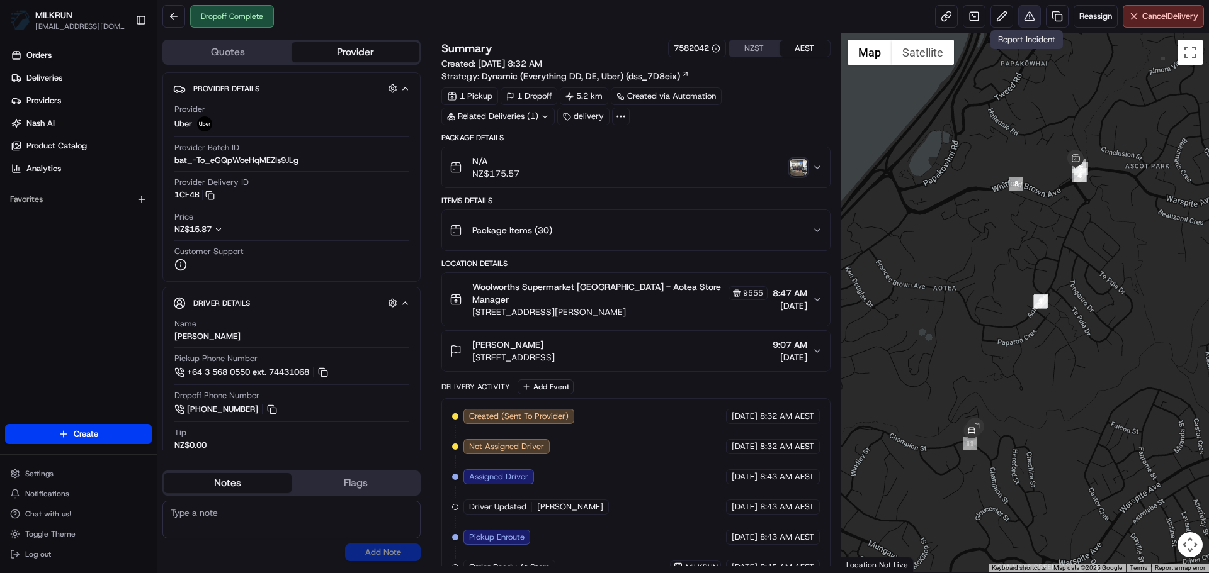
click at [1035, 9] on button at bounding box center [1029, 16] width 23 height 23
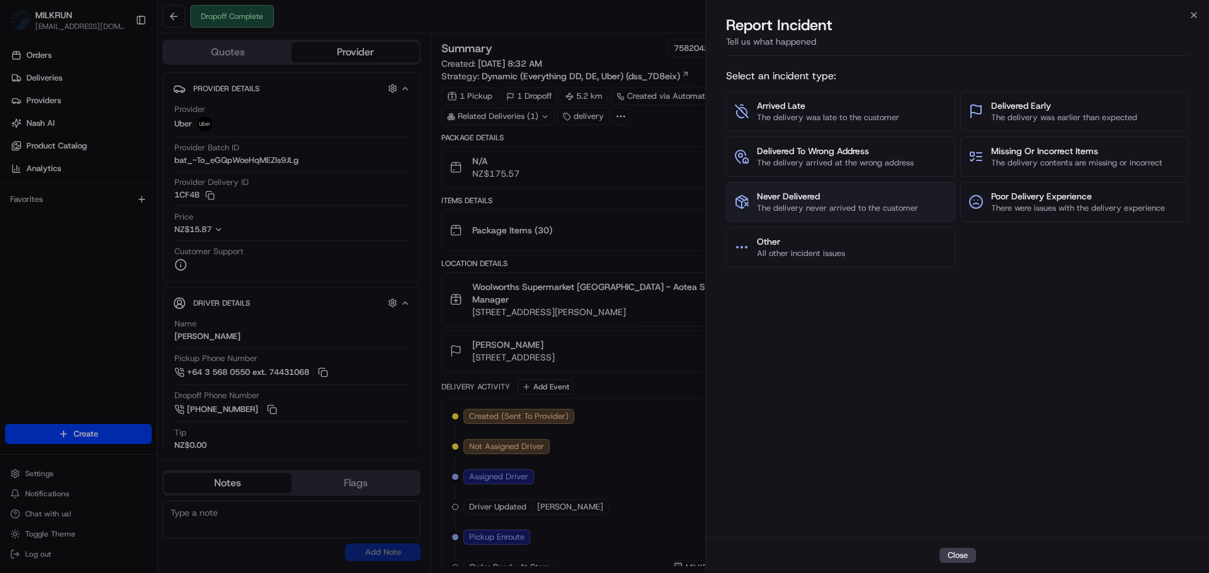
click at [880, 196] on span "Never Delivered" at bounding box center [837, 196] width 161 height 13
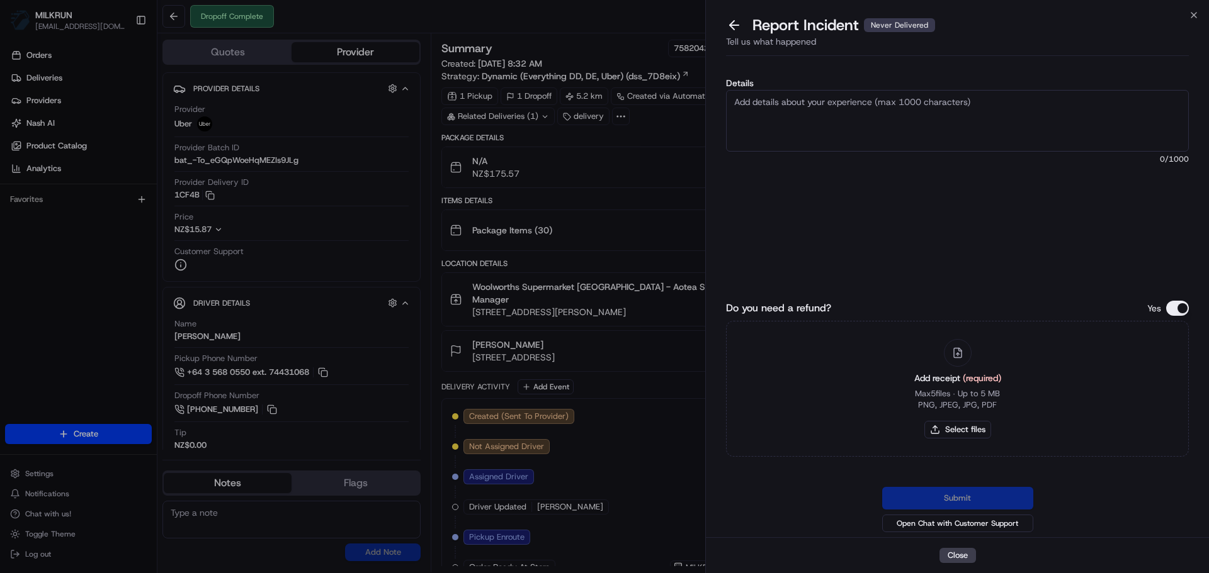
click at [807, 118] on textarea "Details" at bounding box center [957, 121] width 463 height 62
click at [943, 101] on textarea "Details" at bounding box center [957, 121] width 463 height 62
paste textarea "Customer didn't receive order - uber support advised eligible to request billin…"
click at [770, 105] on textarea "Customer didn't receive order - uber support advised eligible to request billin…" at bounding box center [957, 121] width 463 height 62
click at [774, 101] on textarea "Customer didn't receive order - uber support advised eligible to request billin…" at bounding box center [957, 121] width 463 height 62
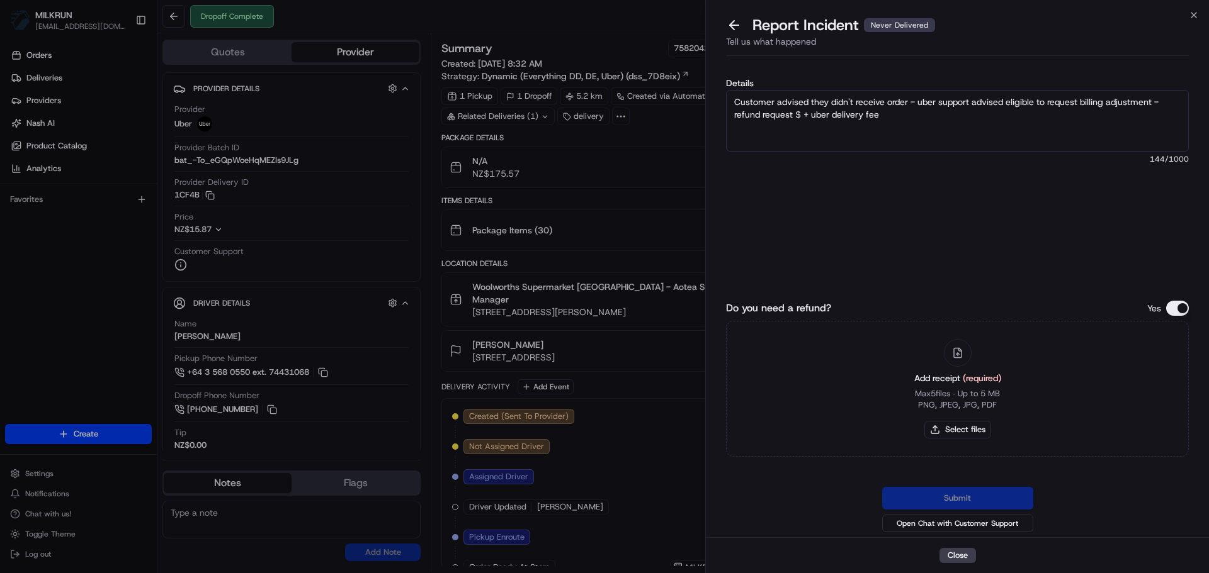
click at [1023, 114] on textarea "Customer advised they didn't receive order - uber support advised eligible to r…" at bounding box center [957, 121] width 463 height 62
click at [967, 101] on textarea "Customer advised they didn't receive order - uber support advised eligible to r…" at bounding box center [957, 121] width 463 height 62
click at [1099, 89] on div "Details Customer advised they didn't receive order - uber support advised eligi…" at bounding box center [957, 170] width 463 height 183
click at [1108, 108] on textarea "Customer advised they didn't receive order - uber support advised eligible to r…" at bounding box center [957, 121] width 463 height 62
click at [798, 116] on textarea "Customer advised they didn't receive order - uber support advised eligible to r…" at bounding box center [957, 121] width 463 height 62
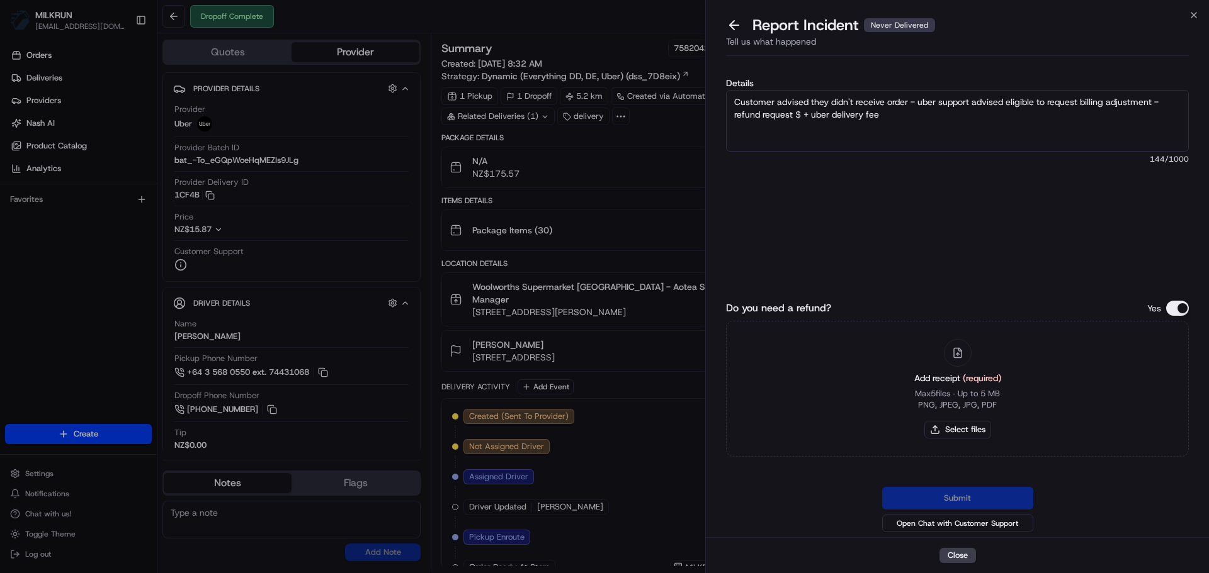
click at [806, 118] on textarea "Customer advised they didn't receive order - uber support advised eligible to r…" at bounding box center [957, 121] width 463 height 62
type textarea "Customer advised they didn't receive order - uber support advised eligible to r…"
click at [971, 419] on div "Add receipt (required) Max 5 files ∙ Up to 5 MB PNG, JPEG, JPG, PDF Select files" at bounding box center [957, 389] width 107 height 115
click at [971, 420] on div "Add receipt (required) Max 5 files ∙ Up to 5 MB PNG, JPEG, JPG, PDF Select files" at bounding box center [957, 389] width 107 height 115
click at [971, 427] on button "Select files" at bounding box center [957, 430] width 67 height 18
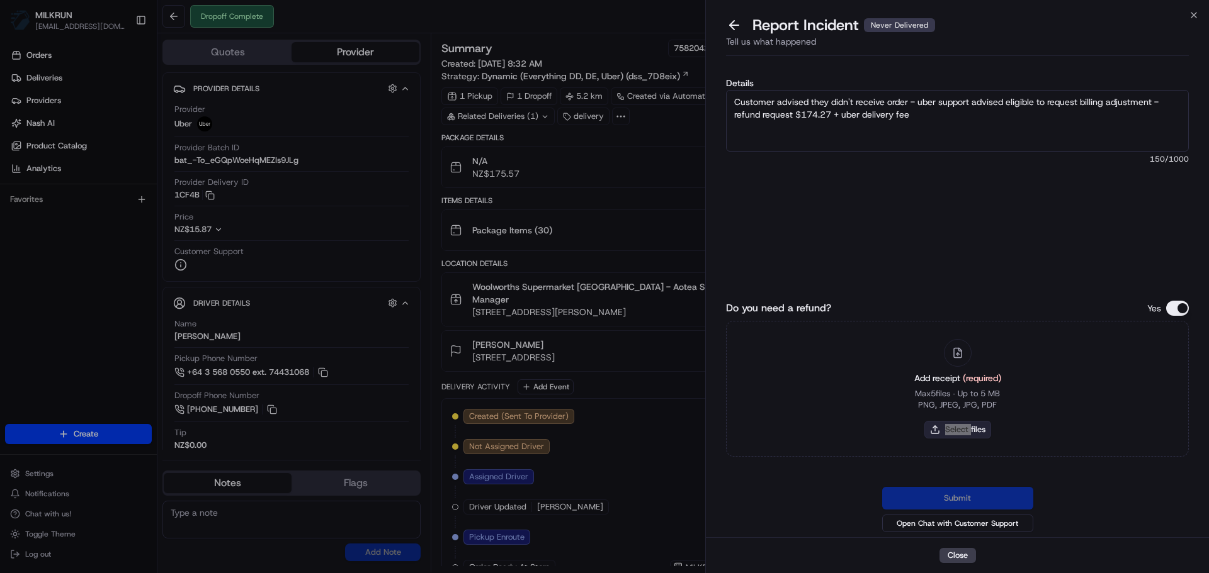
click at [972, 429] on button "Select files" at bounding box center [957, 430] width 67 height 18
type input "C:\fakepath\Screenshot 2025-08-23 082316.png"
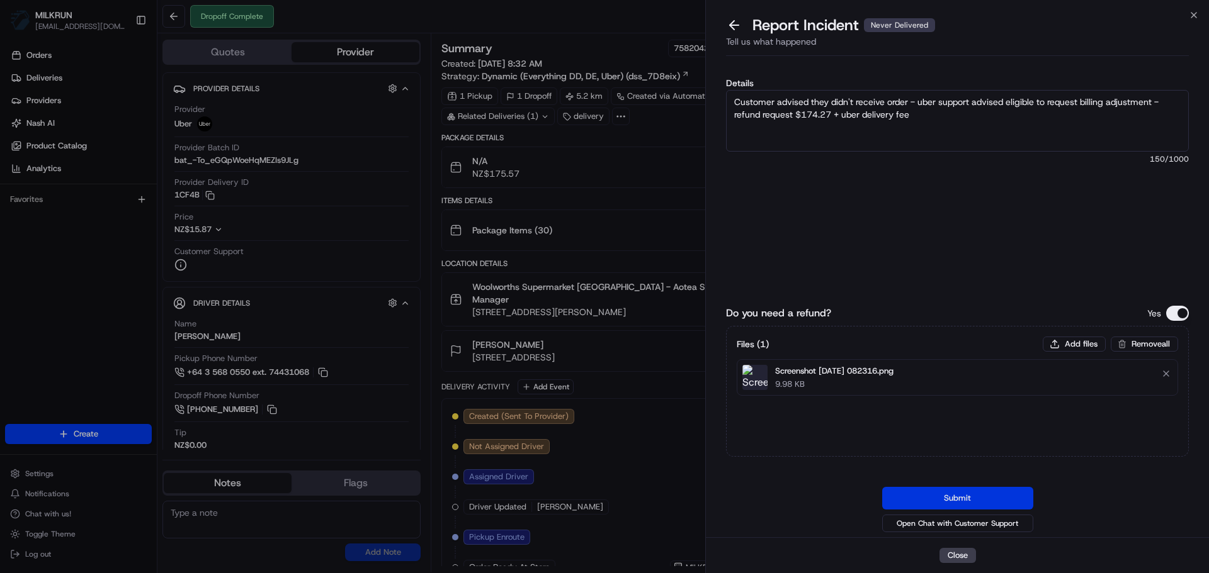
click at [939, 487] on button "Submit" at bounding box center [957, 498] width 151 height 23
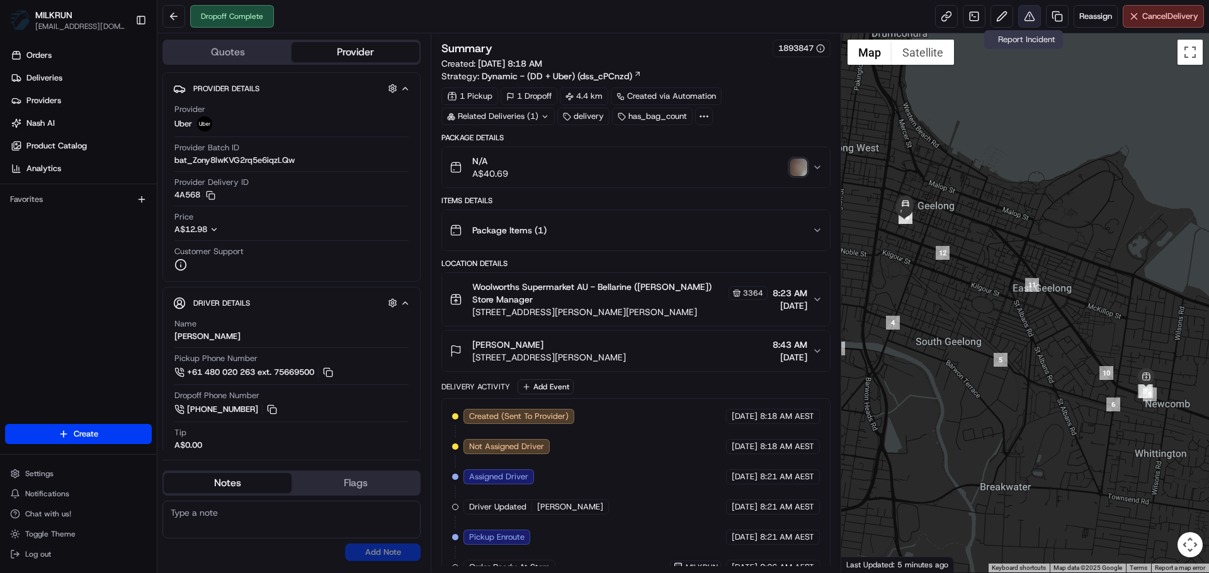
click at [1020, 11] on button at bounding box center [1029, 16] width 23 height 23
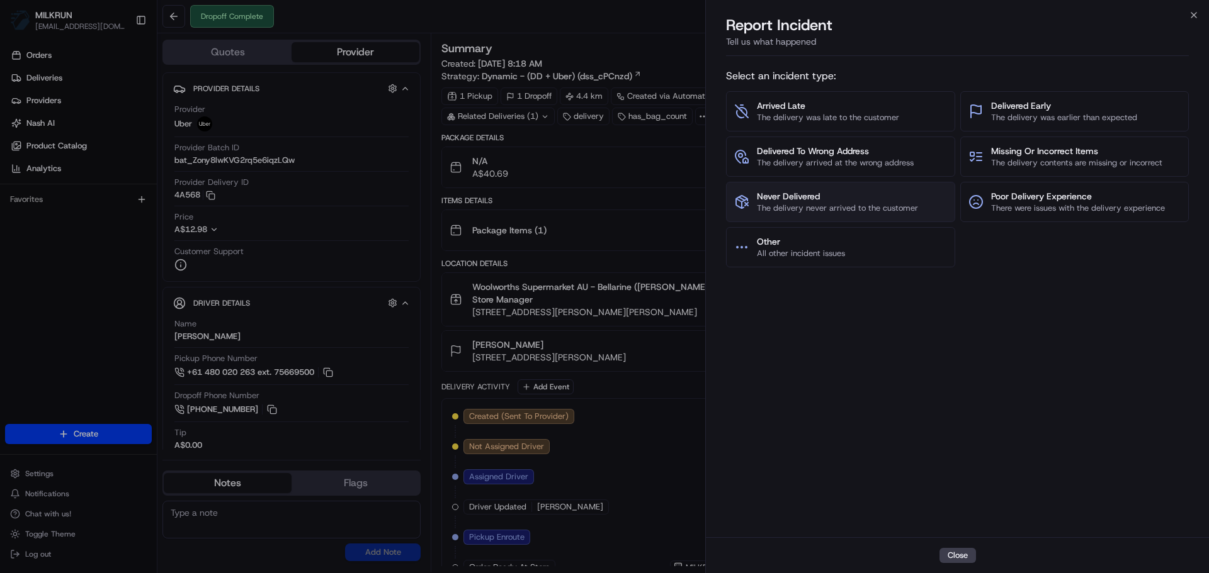
click at [885, 201] on span "Never Delivered" at bounding box center [837, 196] width 161 height 13
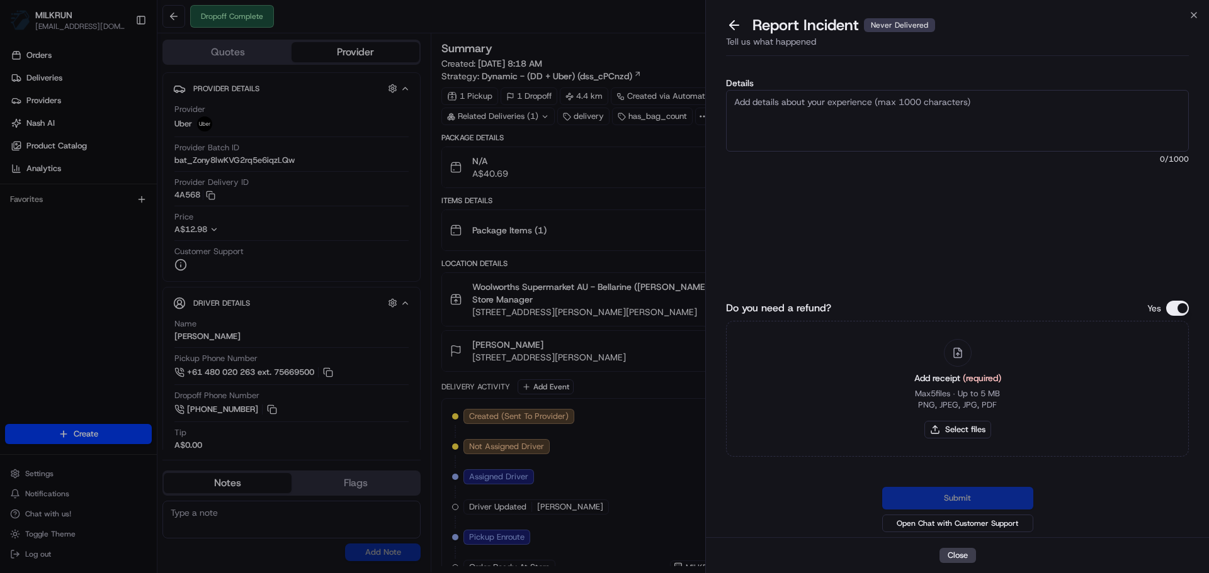
paste textarea "Customer advised they didn't receive order - uber support advised eligible to r…"
click at [799, 115] on textarea "Customer advised they didn't receive order - uber support advised eligible to r…" at bounding box center [957, 121] width 463 height 62
type textarea "Customer advised they didn't receive order - uber support advised eligible to r…"
click at [963, 424] on button "Select files" at bounding box center [957, 430] width 67 height 18
type input "C:\fakepath\Screenshot 2025-08-23 085508.png"
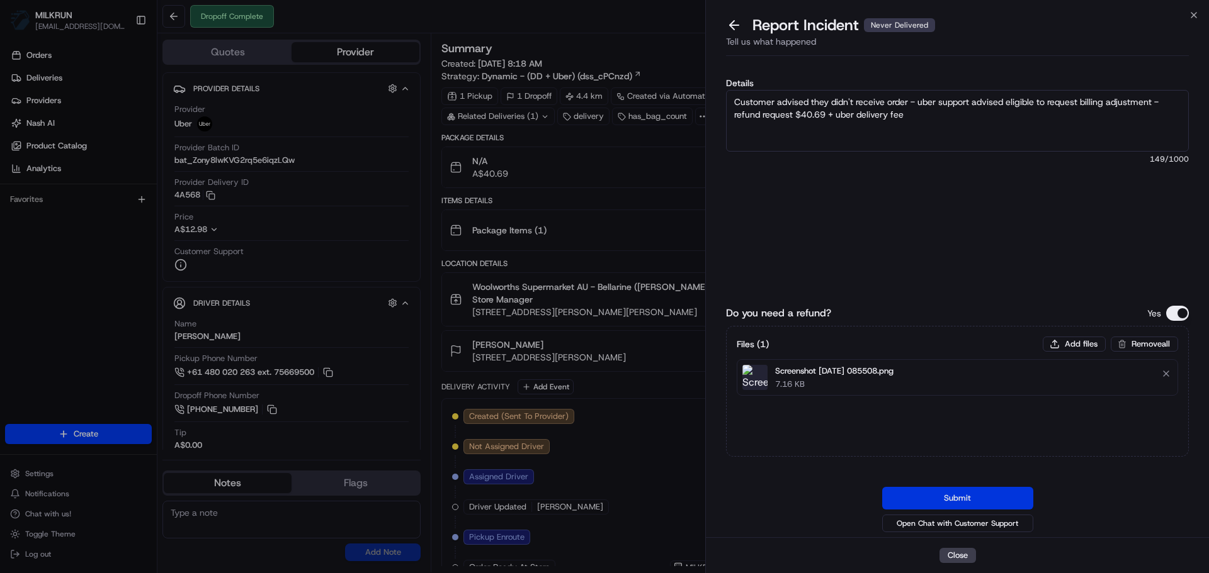
click at [1011, 493] on button "Submit" at bounding box center [957, 498] width 151 height 23
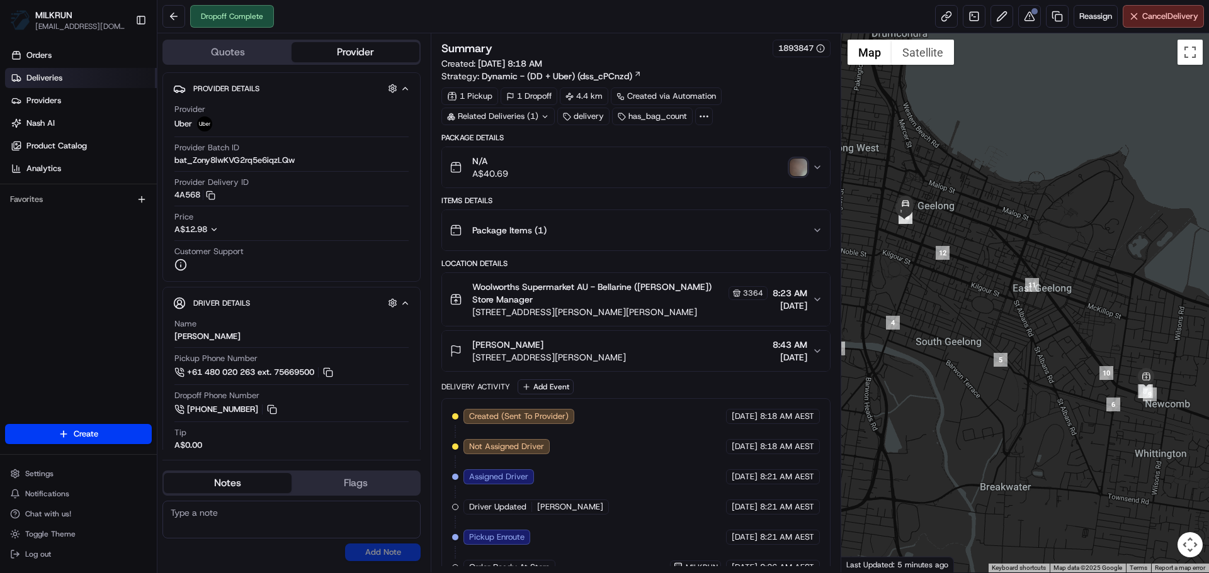
click at [32, 75] on span "Deliveries" at bounding box center [44, 77] width 36 height 11
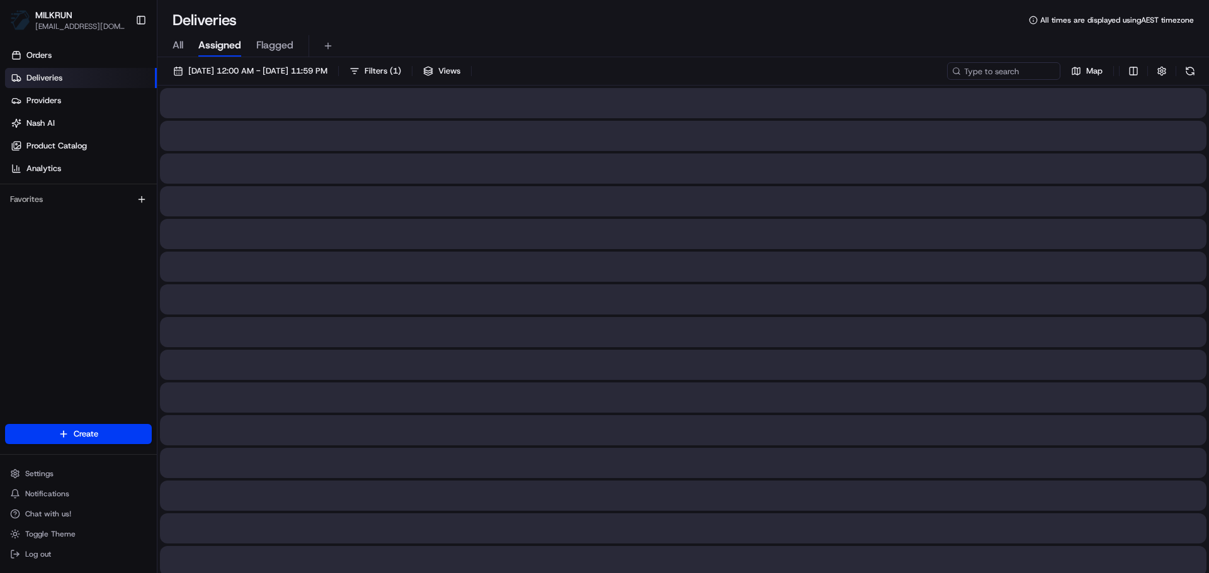
drag, startPoint x: 198, startPoint y: 37, endPoint x: 190, endPoint y: 40, distance: 8.6
click at [194, 38] on div "All Assigned Flagged" at bounding box center [682, 46] width 1051 height 22
click at [183, 40] on span "All" at bounding box center [177, 45] width 11 height 15
click at [181, 40] on span "All" at bounding box center [177, 45] width 11 height 15
click at [180, 43] on span "All" at bounding box center [177, 45] width 11 height 15
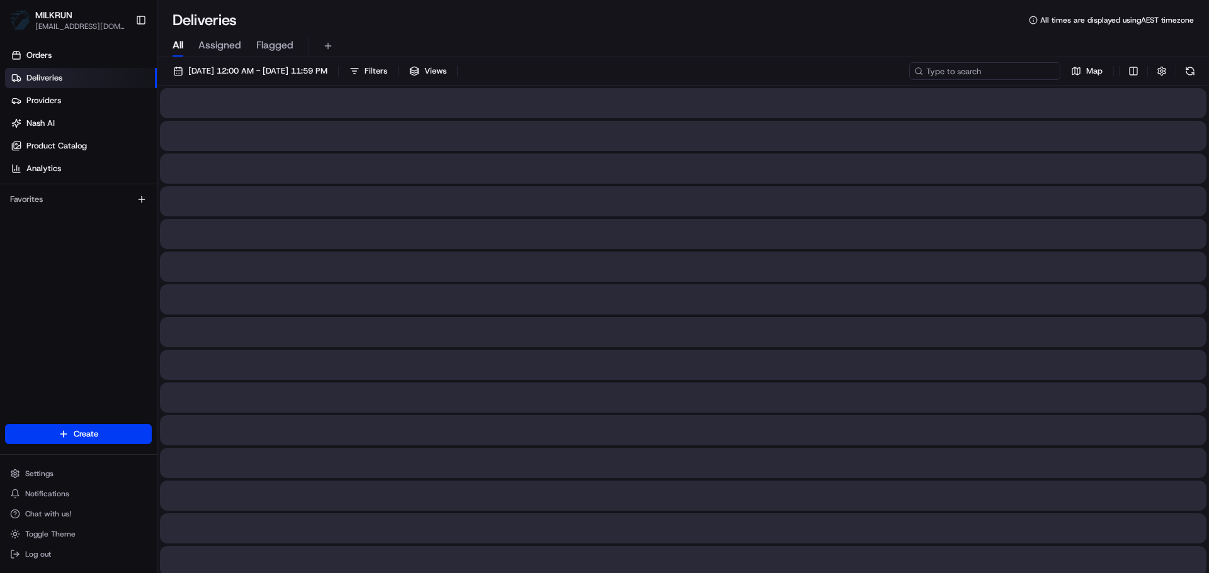
click at [1013, 72] on input at bounding box center [984, 71] width 151 height 18
paste input "kume Harris"
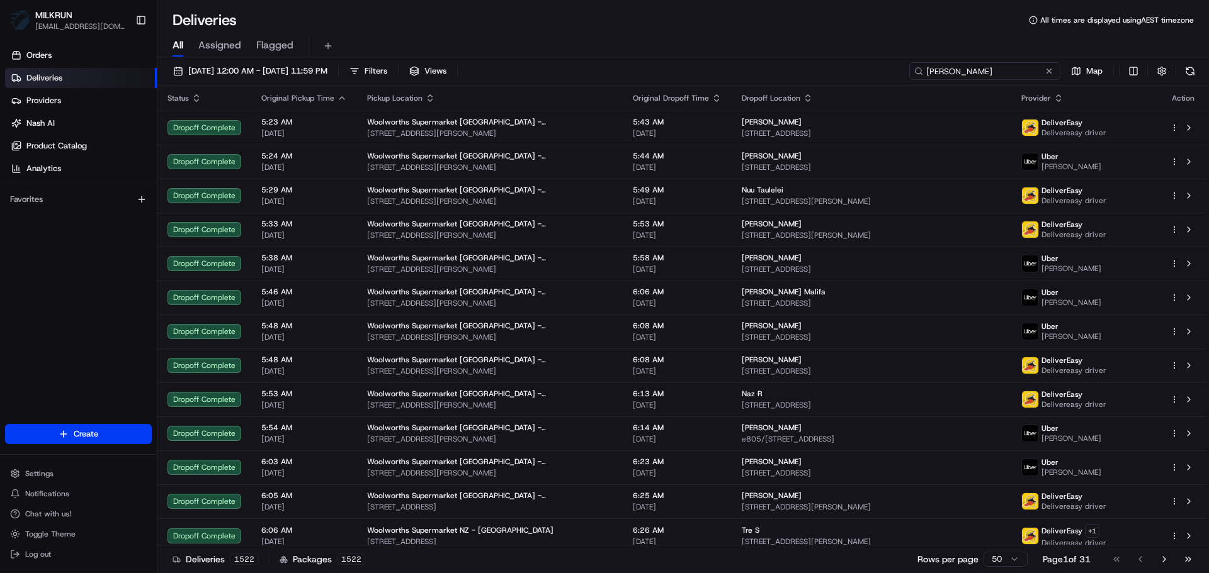
type input "kume Harris"
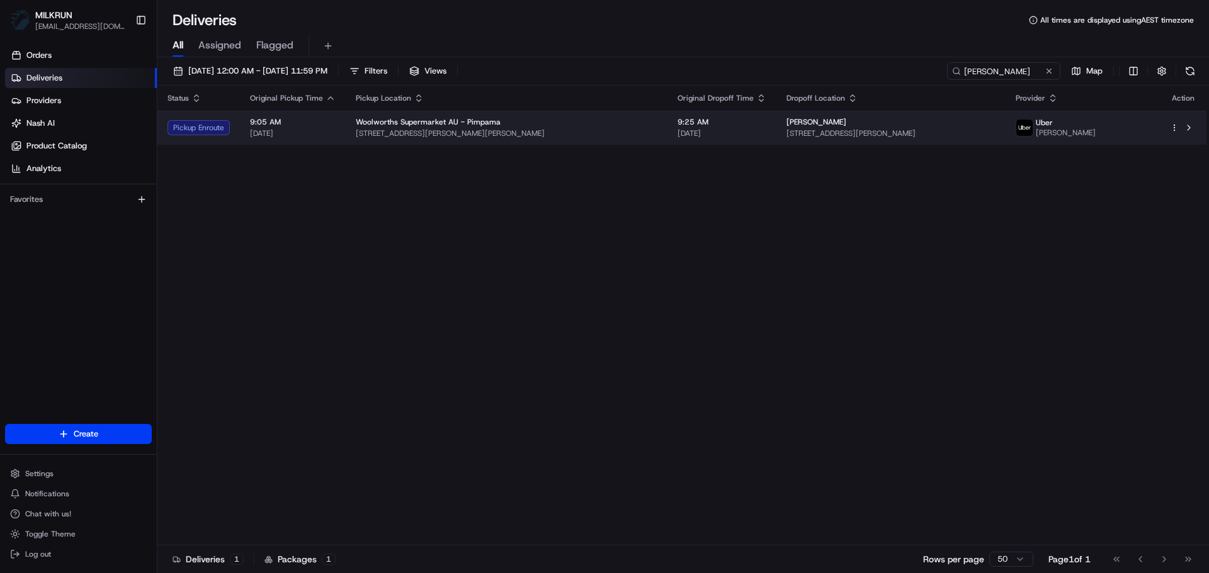
click at [526, 118] on div "Woolworths Supermarket AU - Pimpama" at bounding box center [506, 122] width 301 height 10
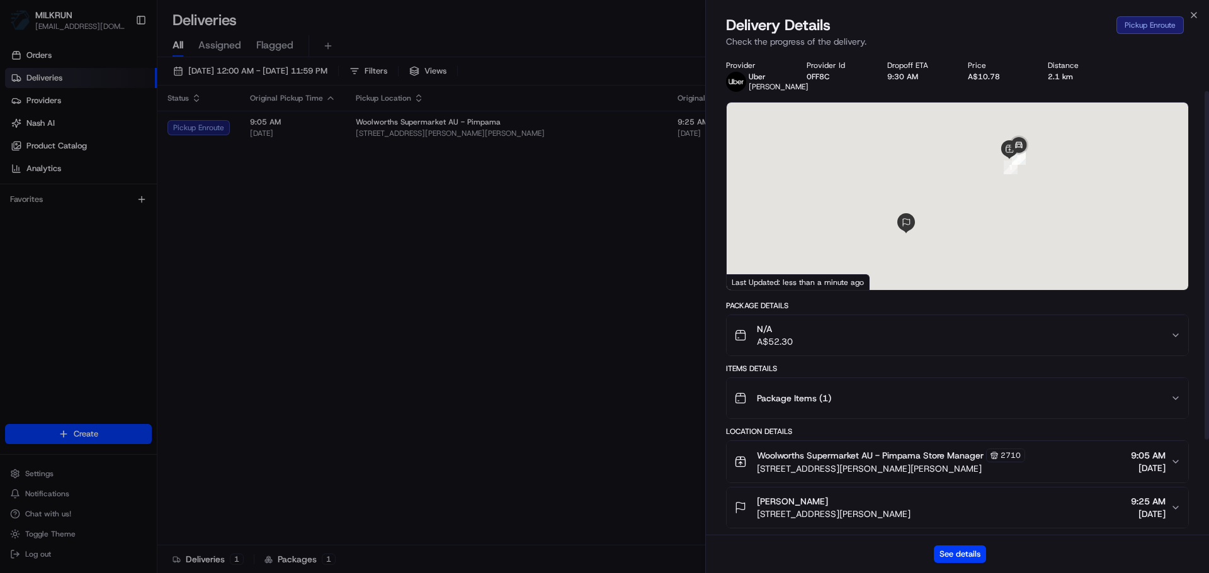
scroll to position [185, 0]
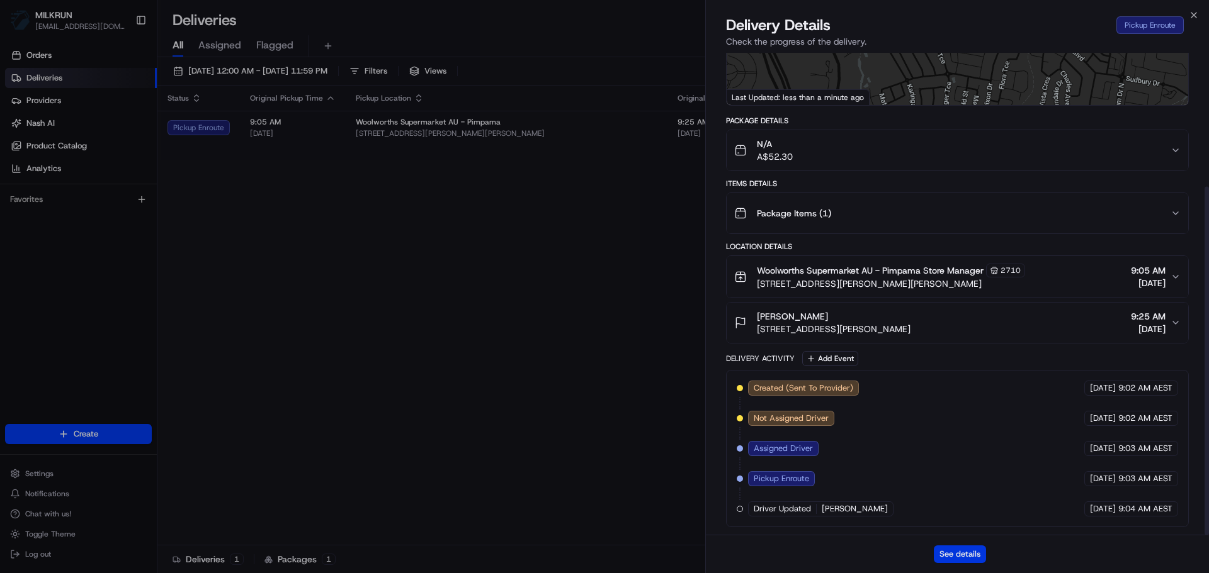
click at [958, 549] on button "See details" at bounding box center [959, 555] width 52 height 18
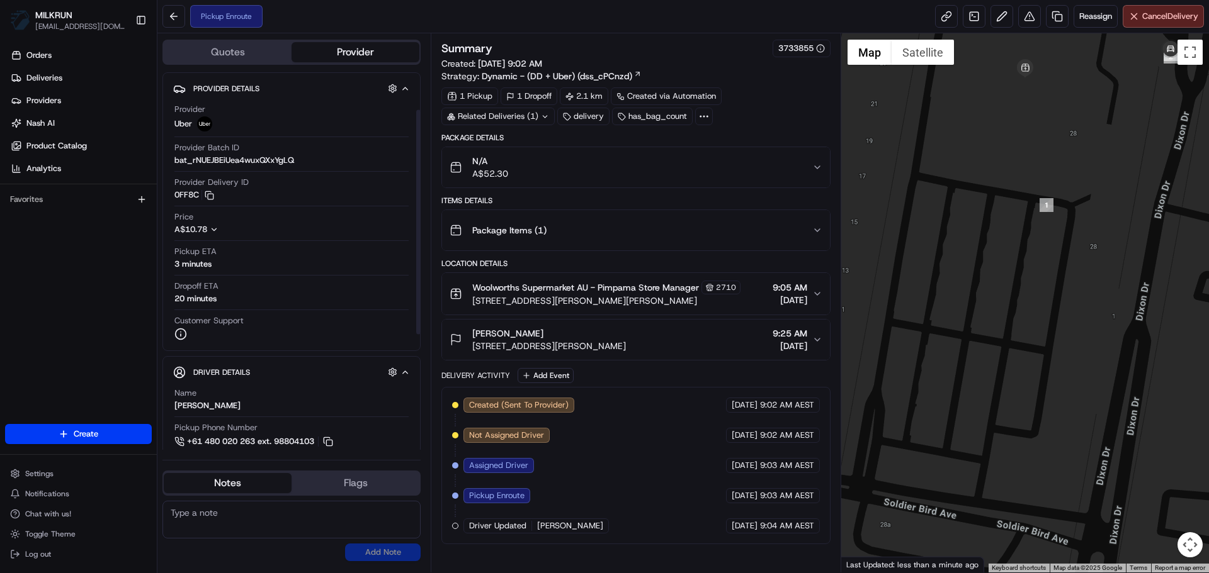
scroll to position [63, 0]
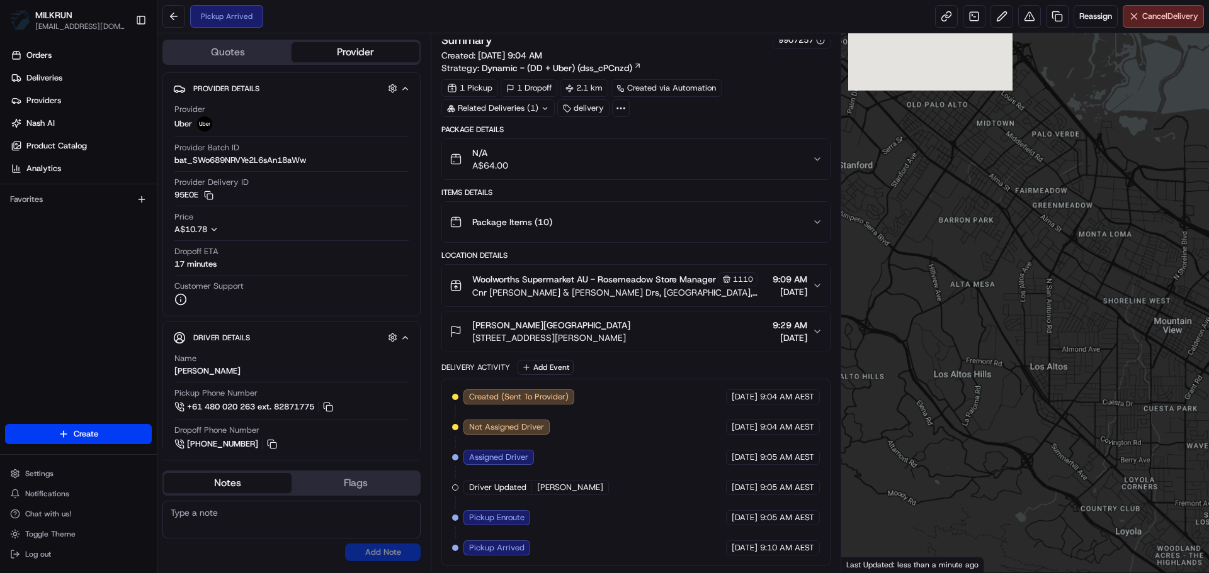
scroll to position [20, 0]
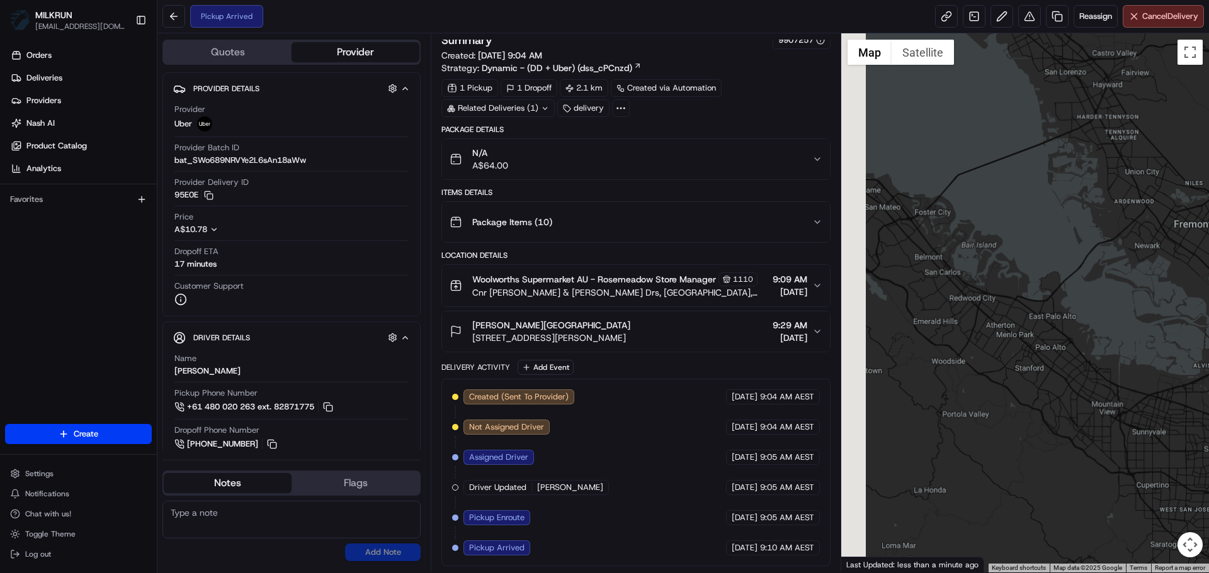
drag, startPoint x: 969, startPoint y: 352, endPoint x: 1047, endPoint y: 418, distance: 101.9
click at [1047, 418] on div at bounding box center [1025, 302] width 368 height 539
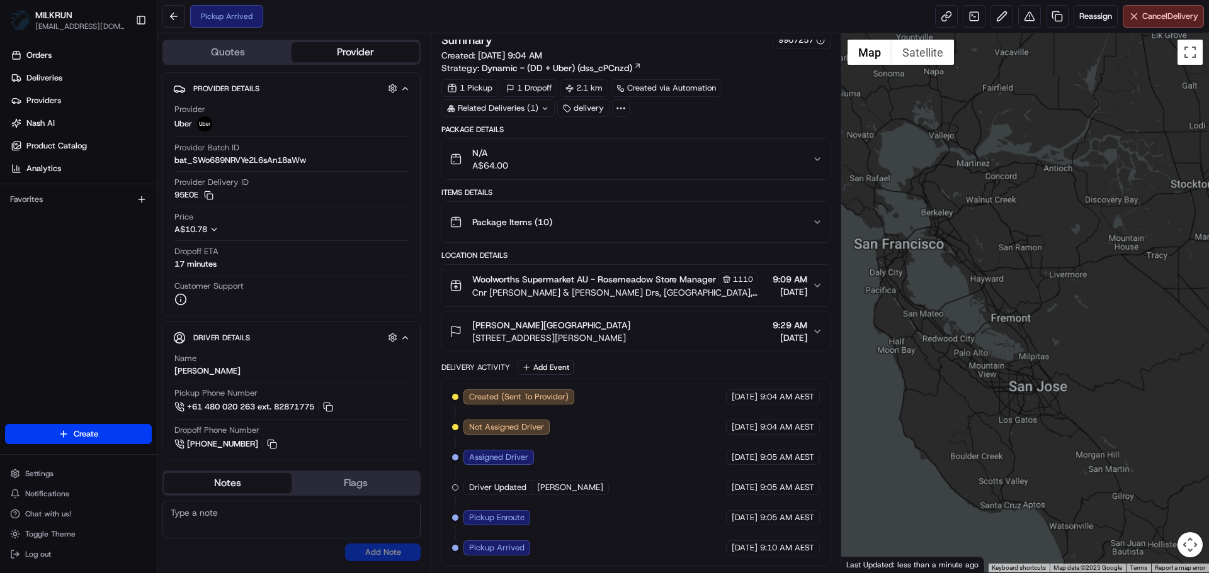
drag, startPoint x: 1017, startPoint y: 461, endPoint x: 1008, endPoint y: 393, distance: 68.5
click at [948, 400] on div at bounding box center [1025, 302] width 368 height 539
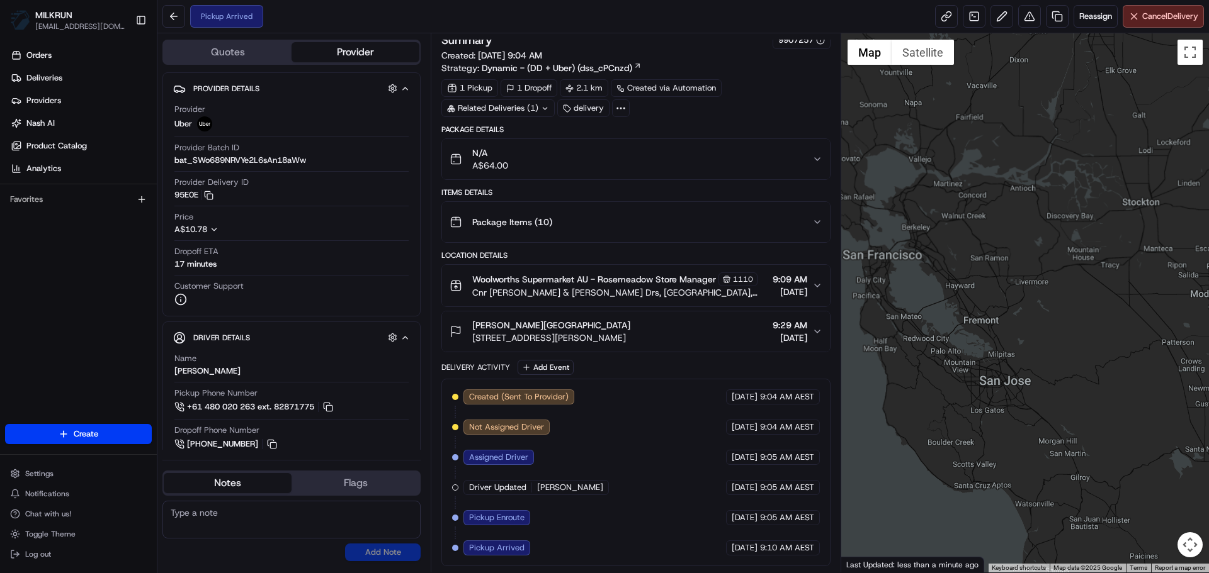
drag, startPoint x: 1027, startPoint y: 393, endPoint x: 962, endPoint y: 407, distance: 66.2
click at [963, 407] on div at bounding box center [1025, 302] width 368 height 539
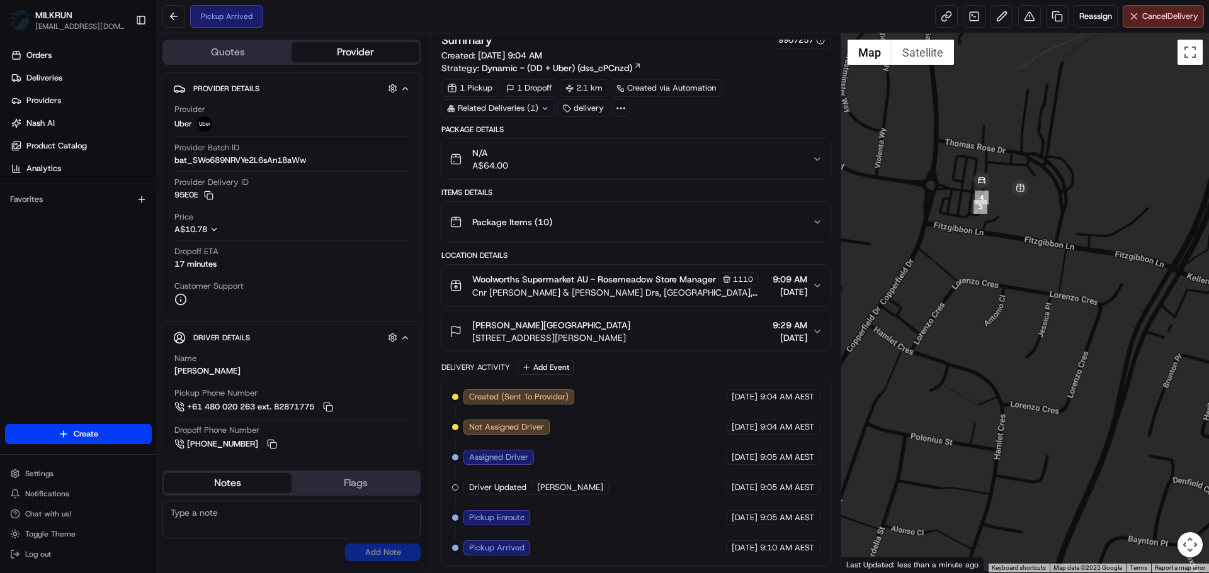
scroll to position [20, 0]
